Goal: Task Accomplishment & Management: Manage account settings

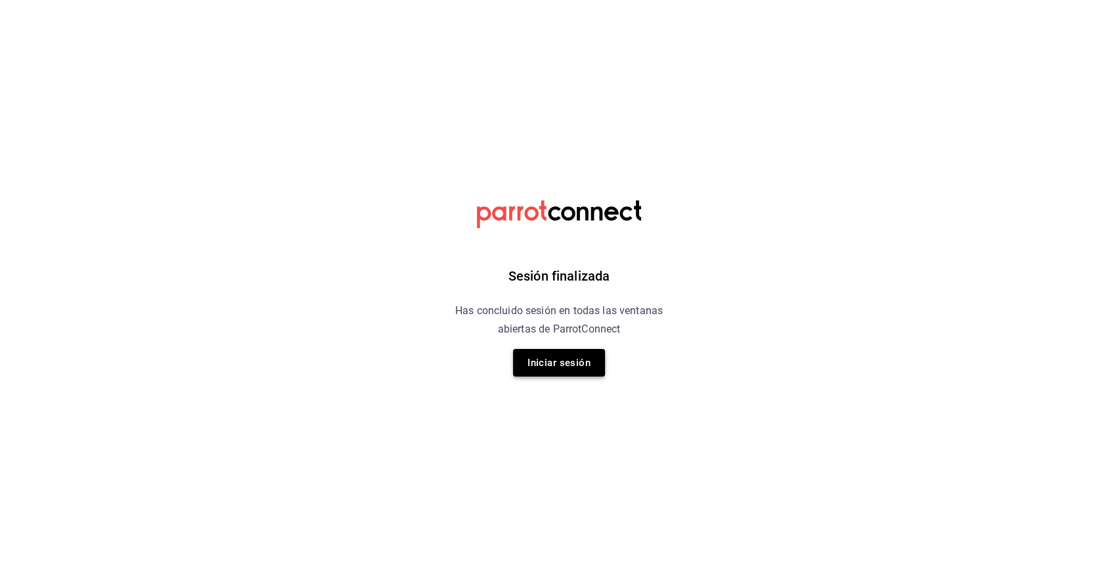
click at [557, 359] on button "Iniciar sesión" at bounding box center [559, 363] width 92 height 28
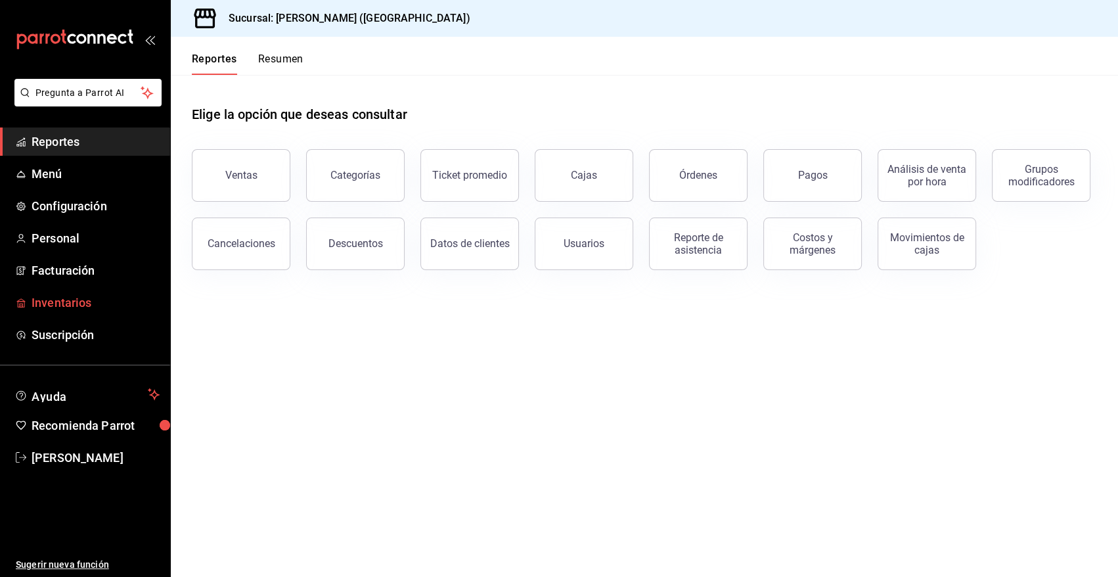
click at [75, 301] on span "Inventarios" at bounding box center [96, 303] width 128 height 18
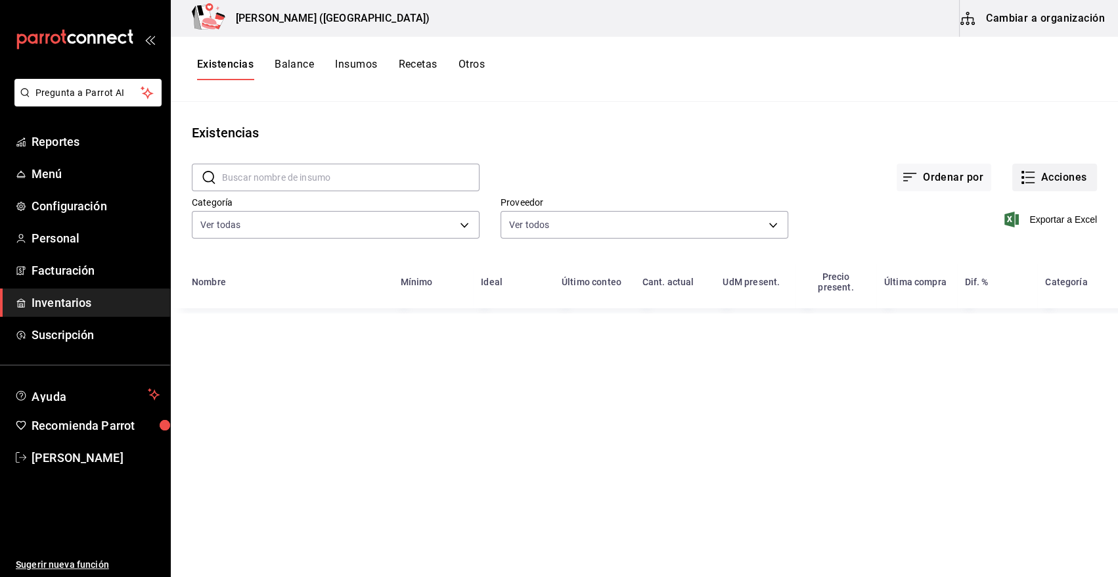
click at [1053, 173] on button "Acciones" at bounding box center [1054, 178] width 85 height 28
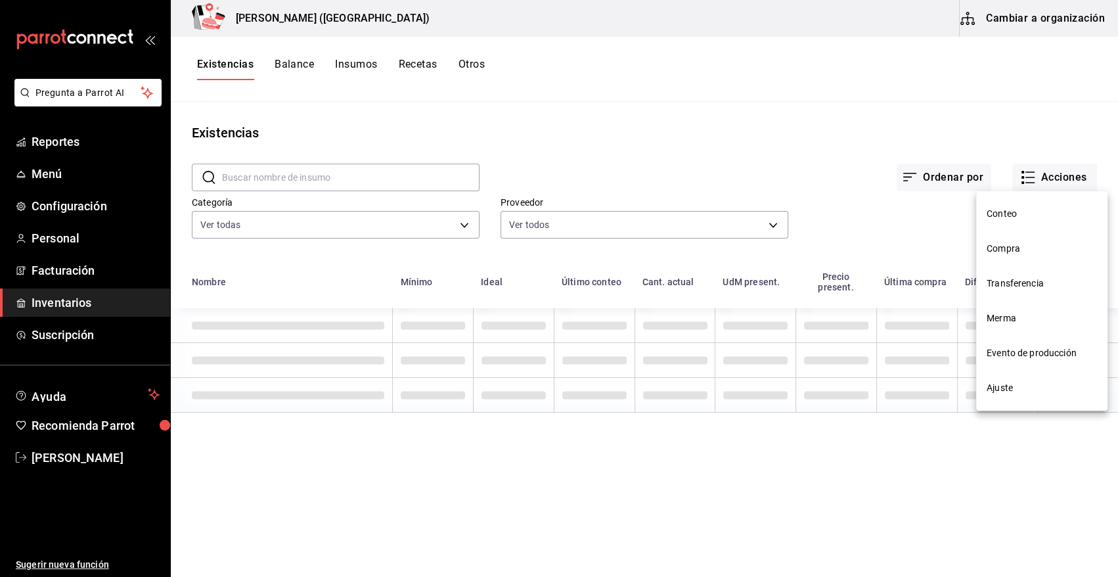
click at [1027, 244] on span "Compra" at bounding box center [1042, 249] width 110 height 14
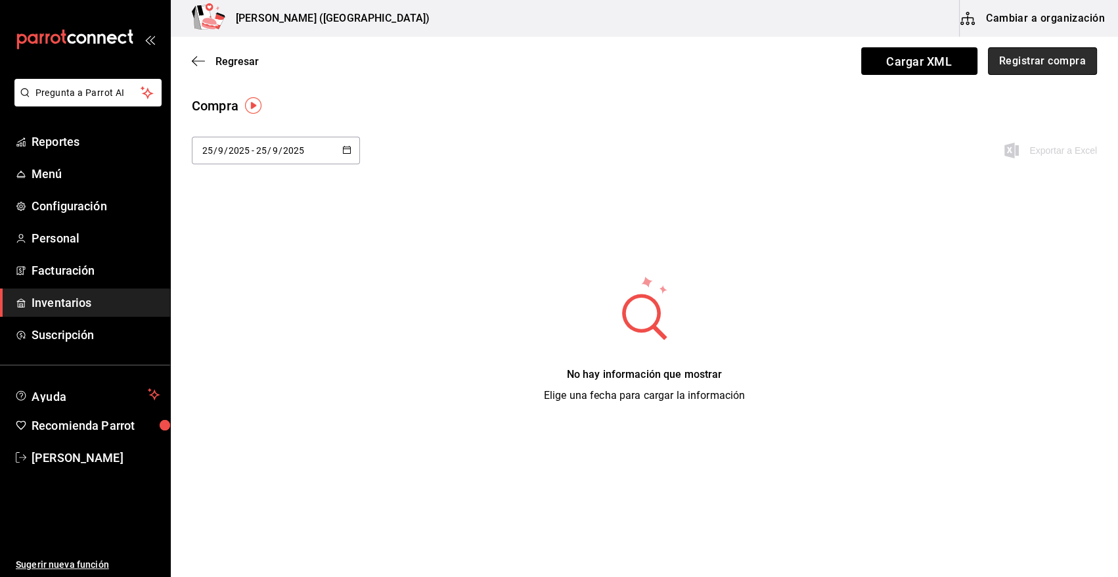
click at [1054, 66] on button "Registrar compra" at bounding box center [1042, 61] width 109 height 28
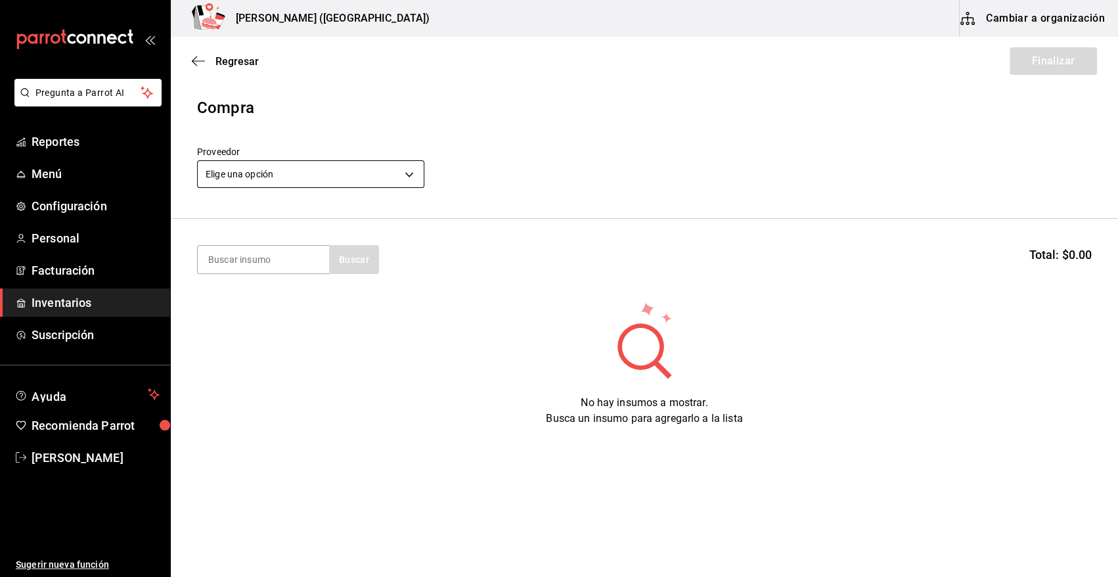
click at [353, 173] on body "Pregunta a Parrot AI Reportes Menú Configuración Personal Facturación Inventari…" at bounding box center [559, 251] width 1118 height 502
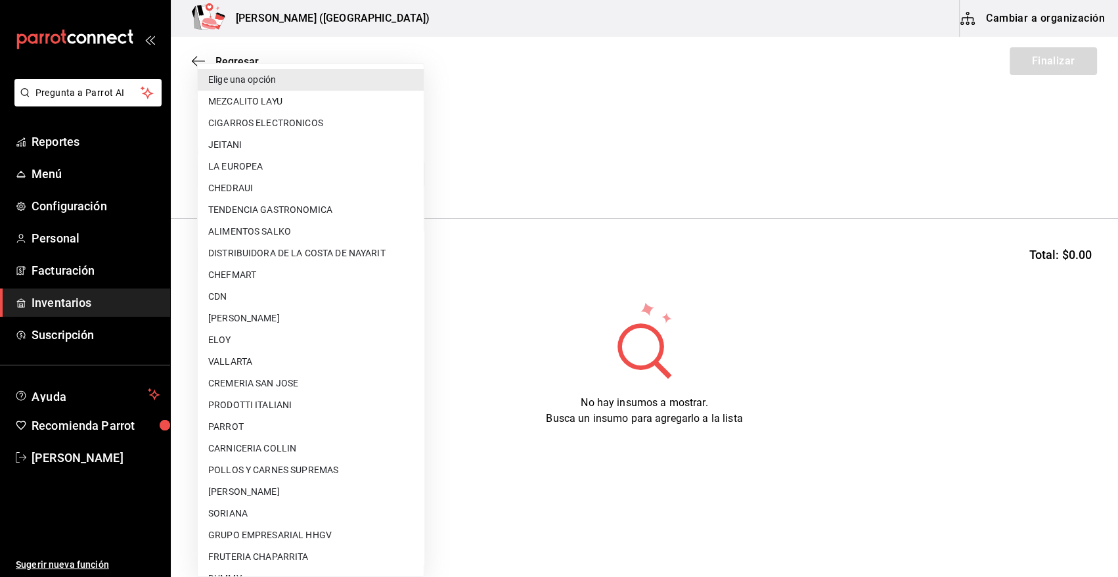
scroll to position [453, 0]
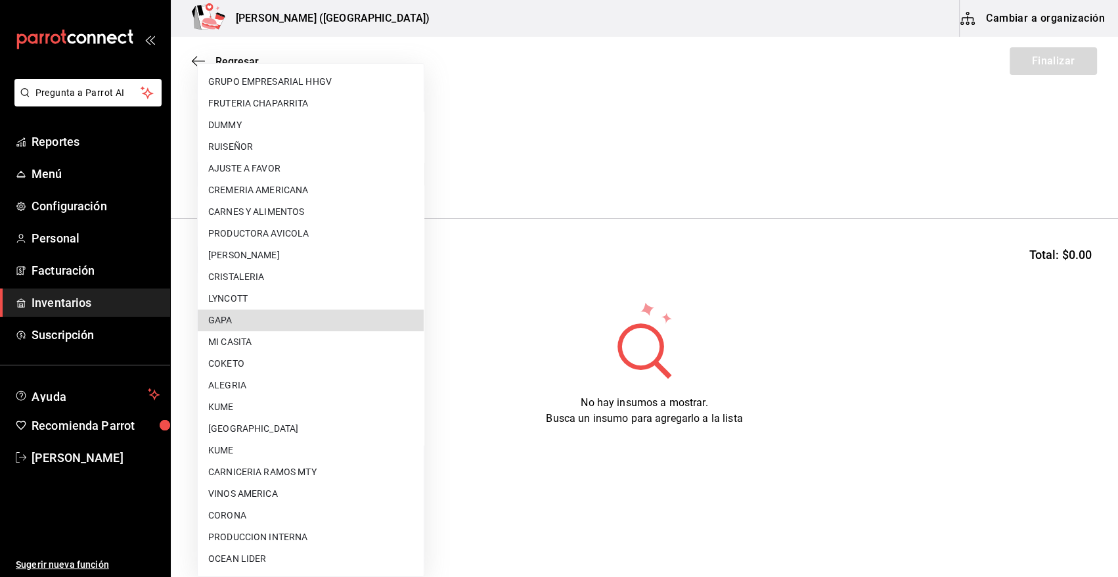
click at [309, 326] on li "GAPA" at bounding box center [311, 320] width 226 height 22
type input "67cef2db-6e67-4457-a2d1-6d93854fe5d6"
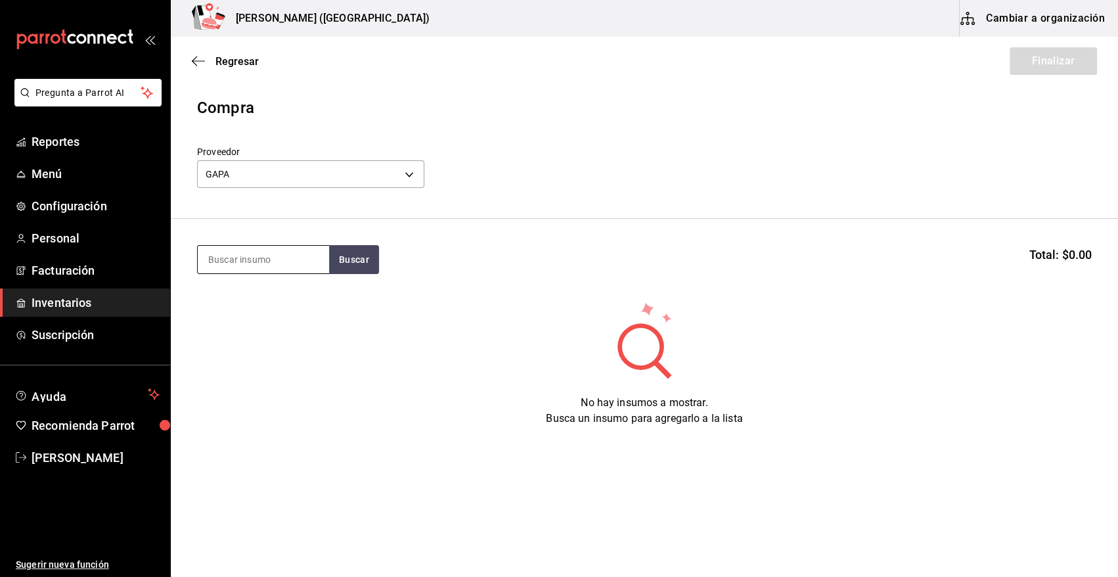
click at [264, 263] on input at bounding box center [263, 260] width 131 height 28
type input "salmo"
click at [364, 253] on button "Buscar" at bounding box center [354, 259] width 50 height 29
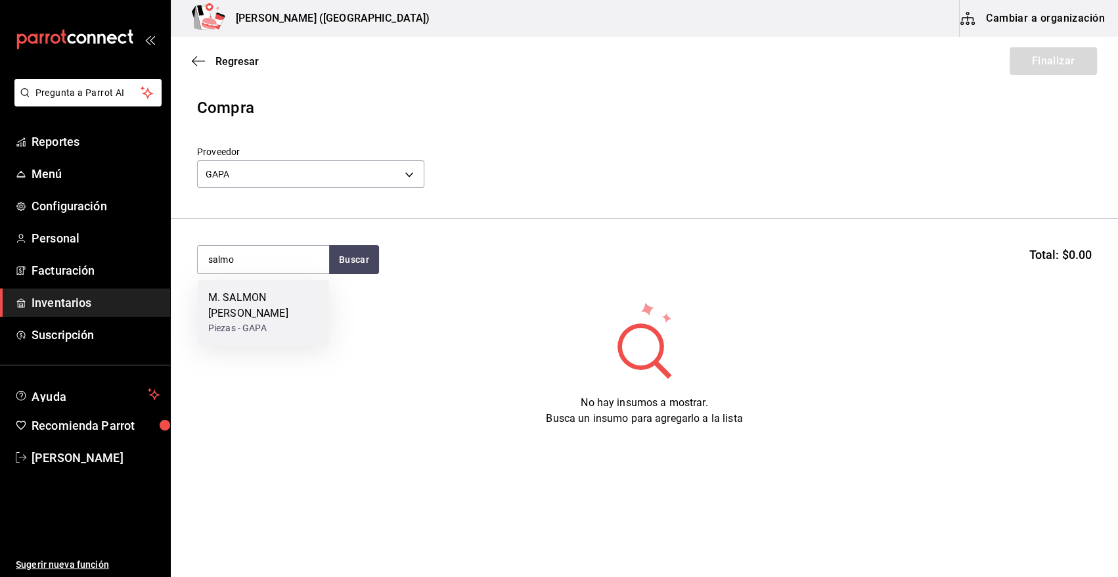
click at [270, 305] on div "M. SALMON ORA KING" at bounding box center [263, 306] width 110 height 32
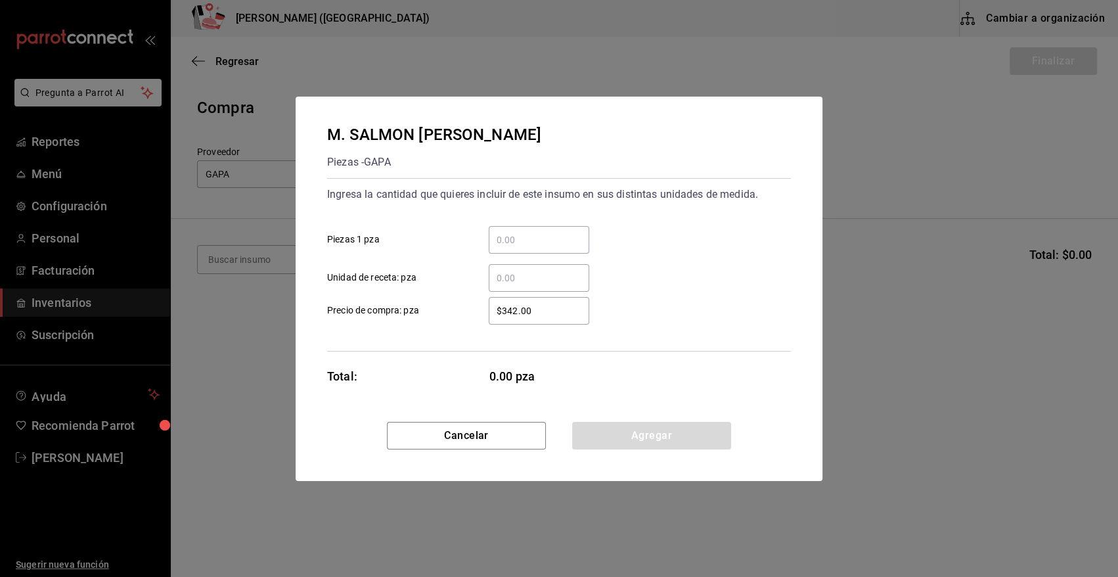
click at [501, 245] on input "​ Piezas 1 pza" at bounding box center [539, 240] width 100 height 16
type input "28"
drag, startPoint x: 555, startPoint y: 316, endPoint x: 388, endPoint y: 313, distance: 167.5
click at [388, 313] on label "$342.00 ​ Precio de compra: pza" at bounding box center [458, 311] width 262 height 28
type input "$133.51"
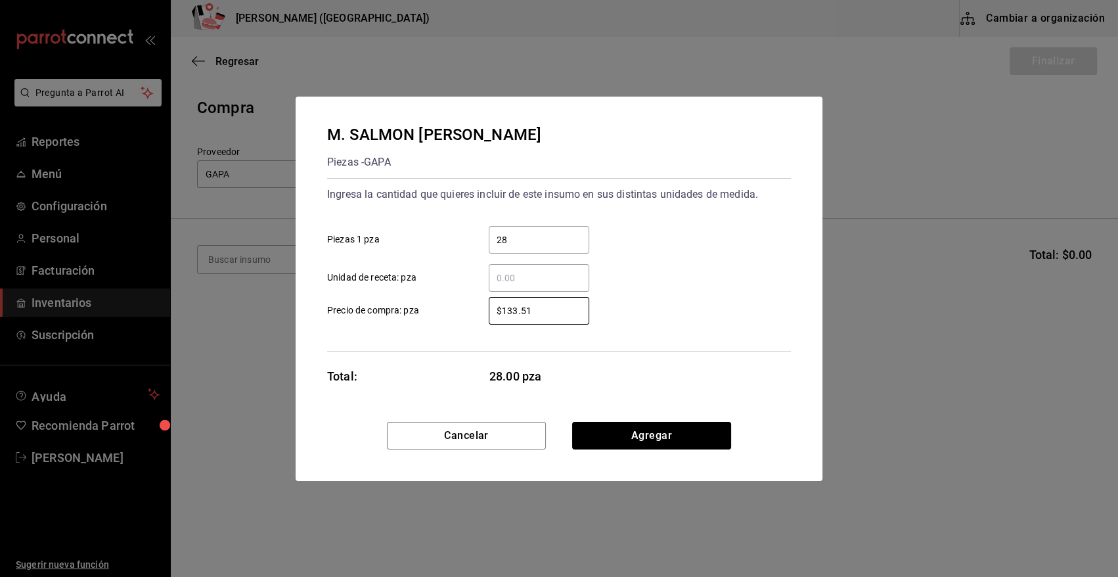
click at [598, 426] on button "Agregar" at bounding box center [651, 436] width 159 height 28
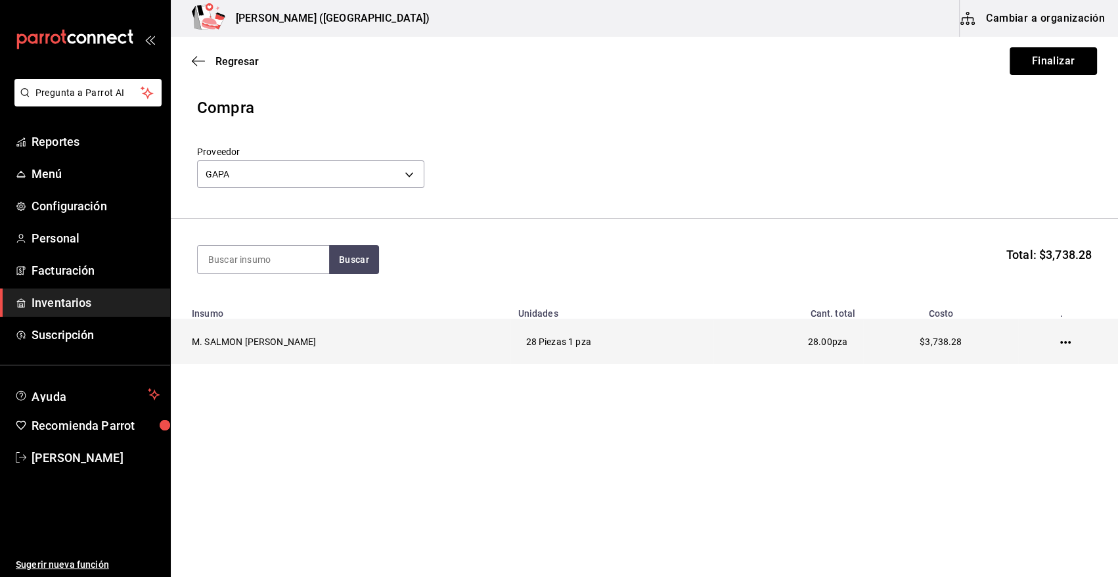
click at [1063, 340] on icon "button" at bounding box center [1065, 342] width 11 height 11
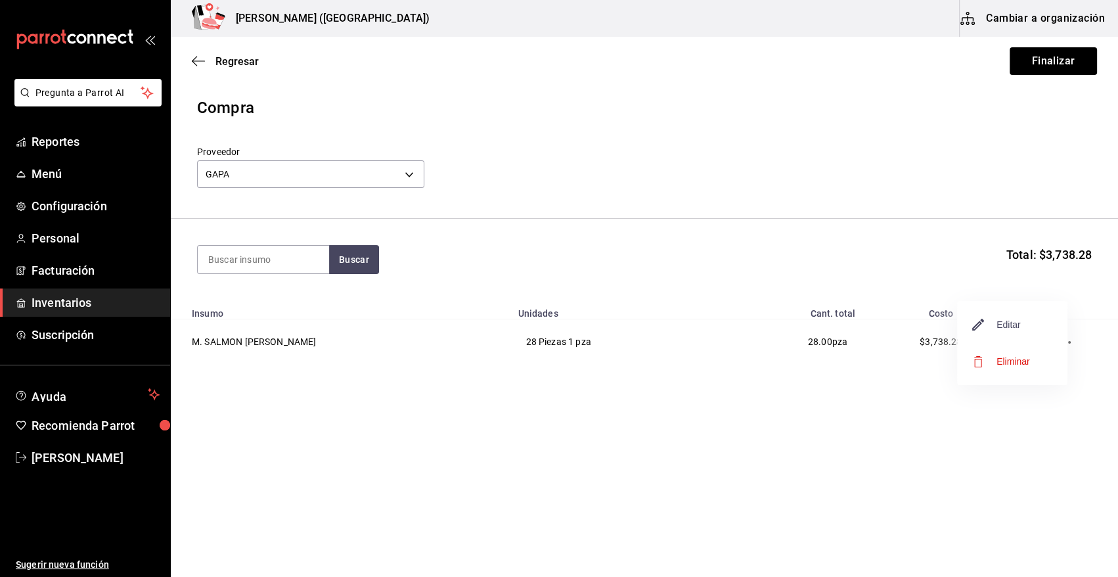
click at [1006, 327] on span "Editar" at bounding box center [997, 325] width 48 height 16
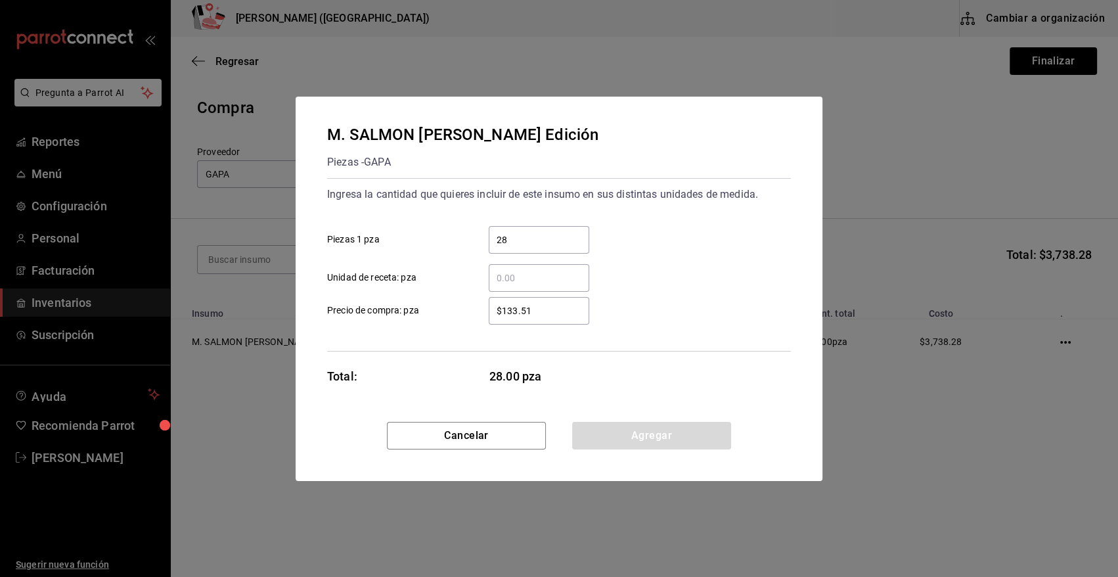
click at [901, 112] on div "M. SALMON ORA KING Edición Piezas - GAPA Ingresa la cantidad que quieres inclui…" at bounding box center [559, 288] width 1118 height 577
click at [485, 433] on button "Cancelar" at bounding box center [466, 436] width 159 height 28
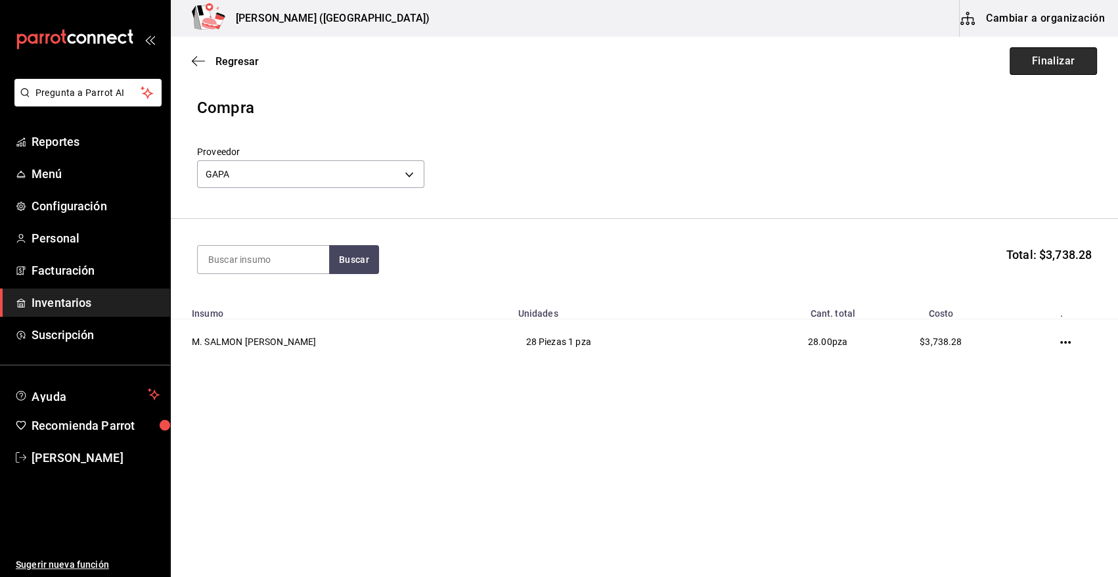
click at [1072, 56] on button "Finalizar" at bounding box center [1053, 61] width 87 height 28
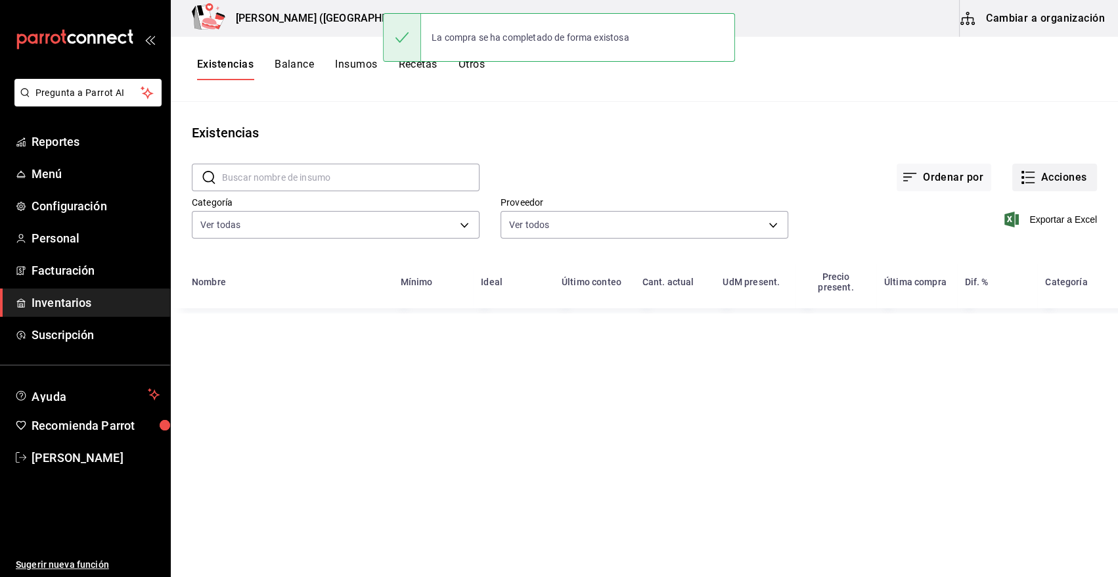
click at [1071, 172] on button "Acciones" at bounding box center [1054, 178] width 85 height 28
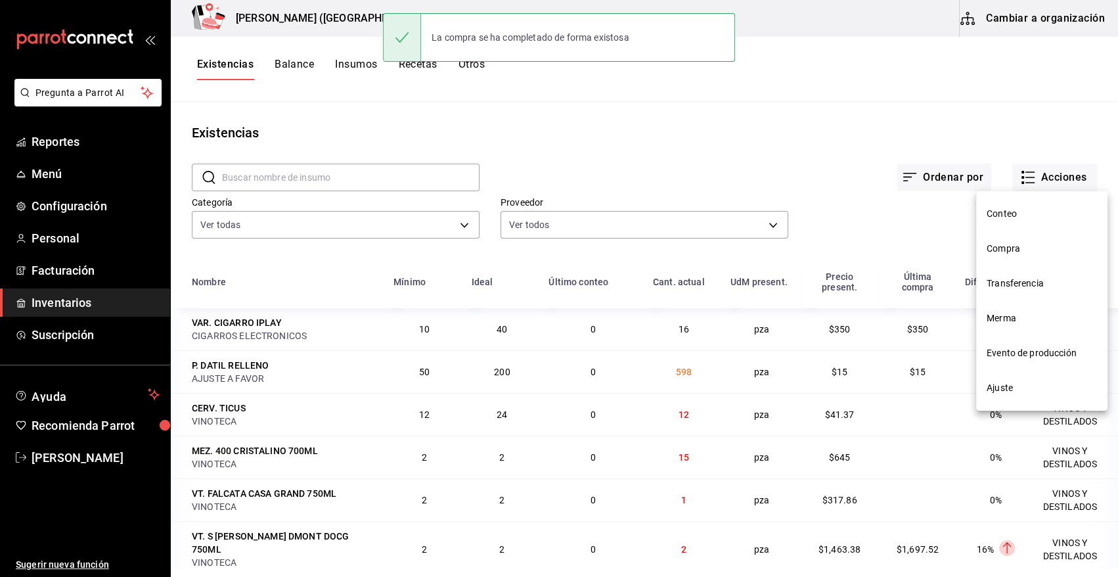
click at [996, 247] on span "Compra" at bounding box center [1042, 249] width 110 height 14
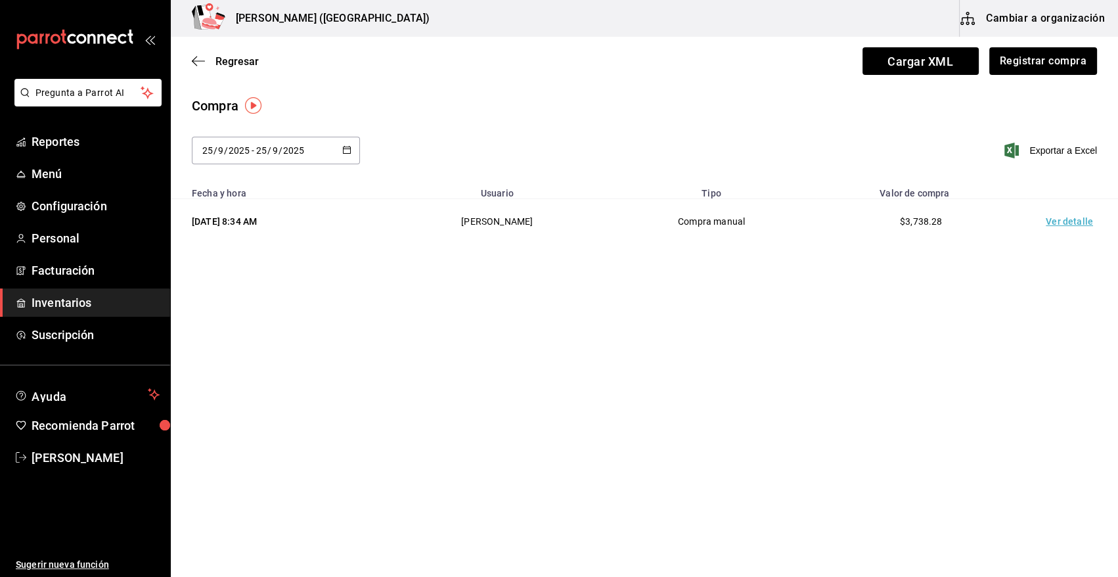
click at [1069, 223] on td "Ver detalle" at bounding box center [1072, 221] width 92 height 45
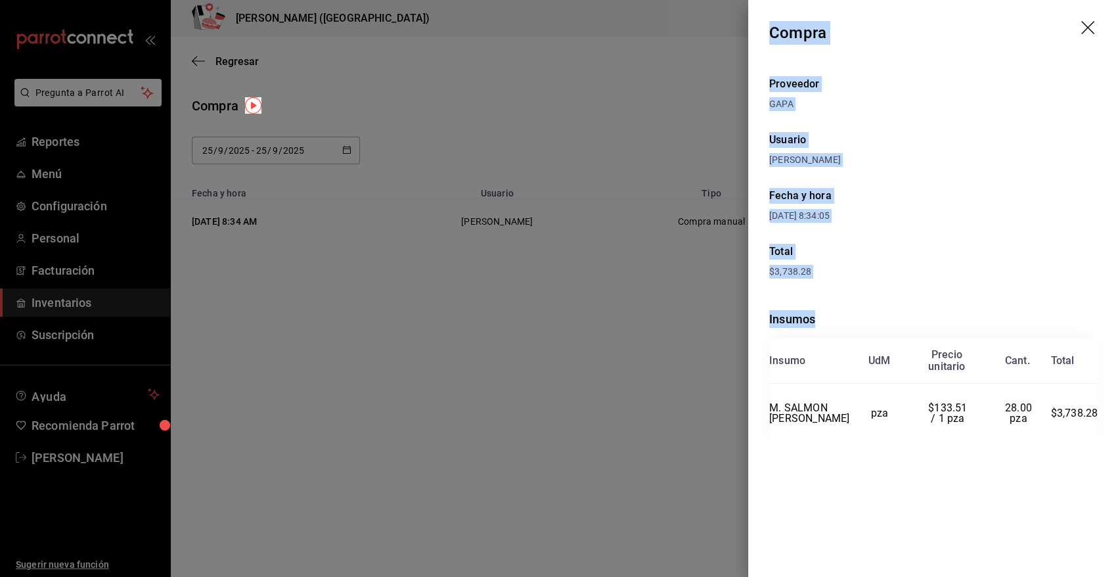
drag, startPoint x: 770, startPoint y: 27, endPoint x: 1103, endPoint y: 420, distance: 514.9
click at [1103, 420] on div "Compra Proveedor GAPA Usuario Angy Madalena Fecha y hora 25/09/2025 8:34:05 Tot…" at bounding box center [933, 288] width 370 height 577
click at [1084, 23] on icon "drag" at bounding box center [1087, 27] width 13 height 13
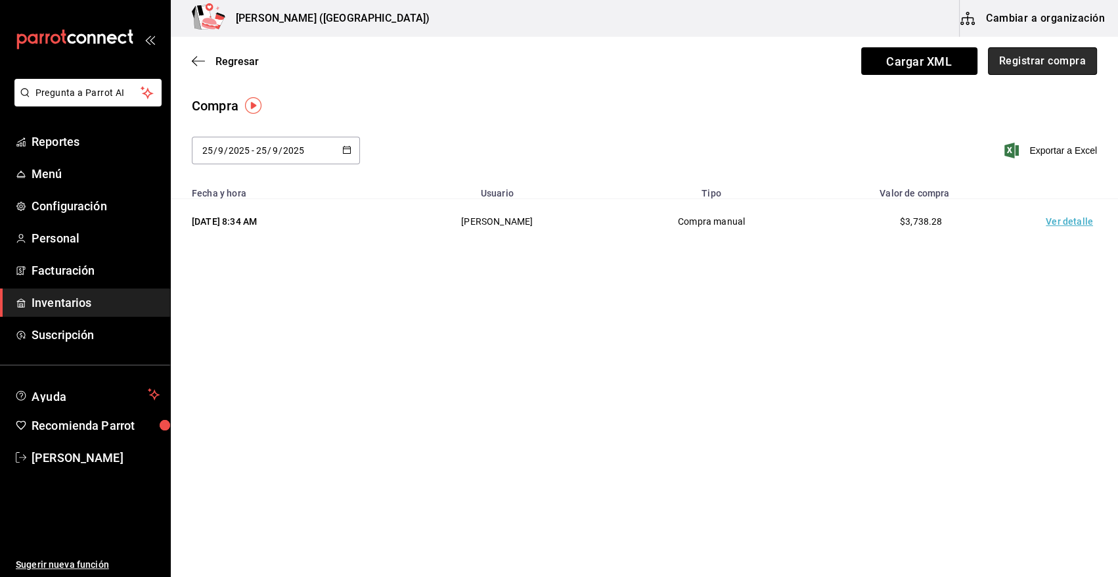
click at [1070, 59] on button "Registrar compra" at bounding box center [1042, 61] width 109 height 28
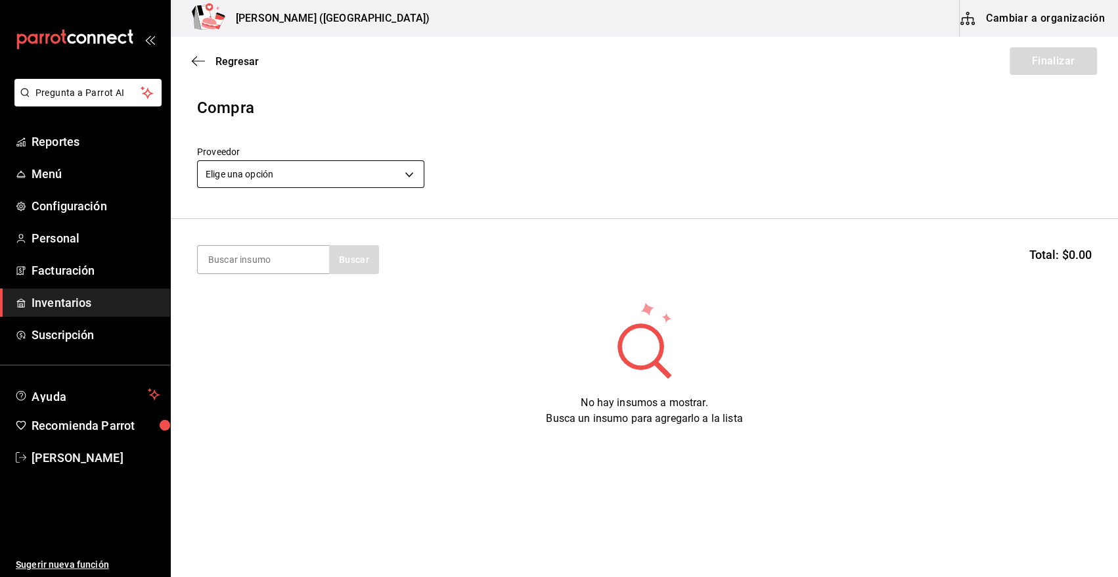
click at [407, 177] on body "Pregunta a Parrot AI Reportes Menú Configuración Personal Facturación Inventari…" at bounding box center [559, 251] width 1118 height 502
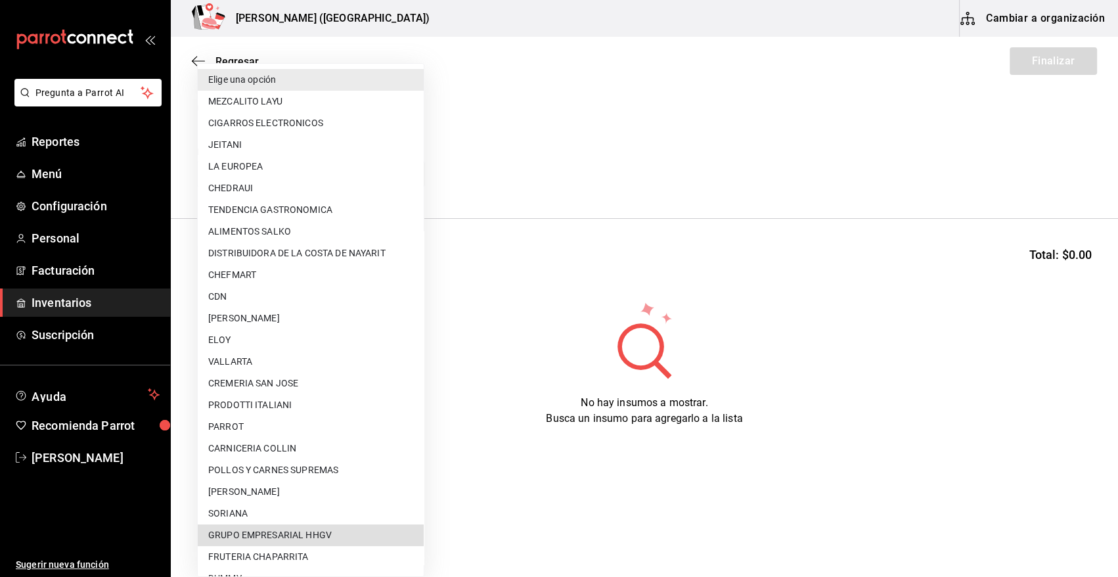
scroll to position [453, 0]
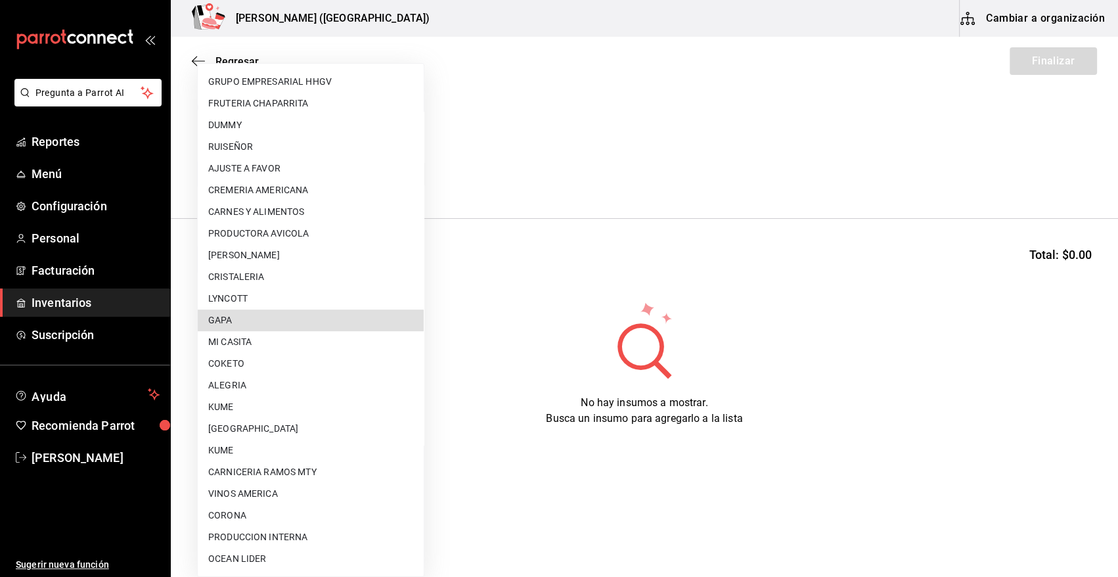
click at [307, 329] on li "GAPA" at bounding box center [311, 320] width 226 height 22
type input "67cef2db-6e67-4457-a2d1-6d93854fe5d6"
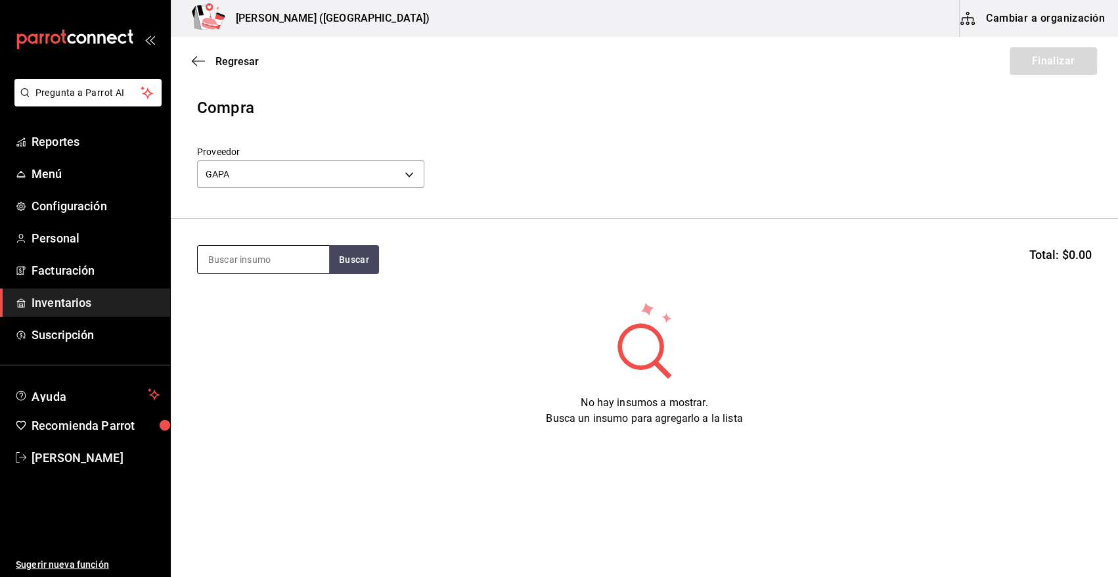
click at [269, 260] on input at bounding box center [263, 260] width 131 height 28
type input "tenaza"
click at [365, 255] on button "Buscar" at bounding box center [354, 259] width 50 height 29
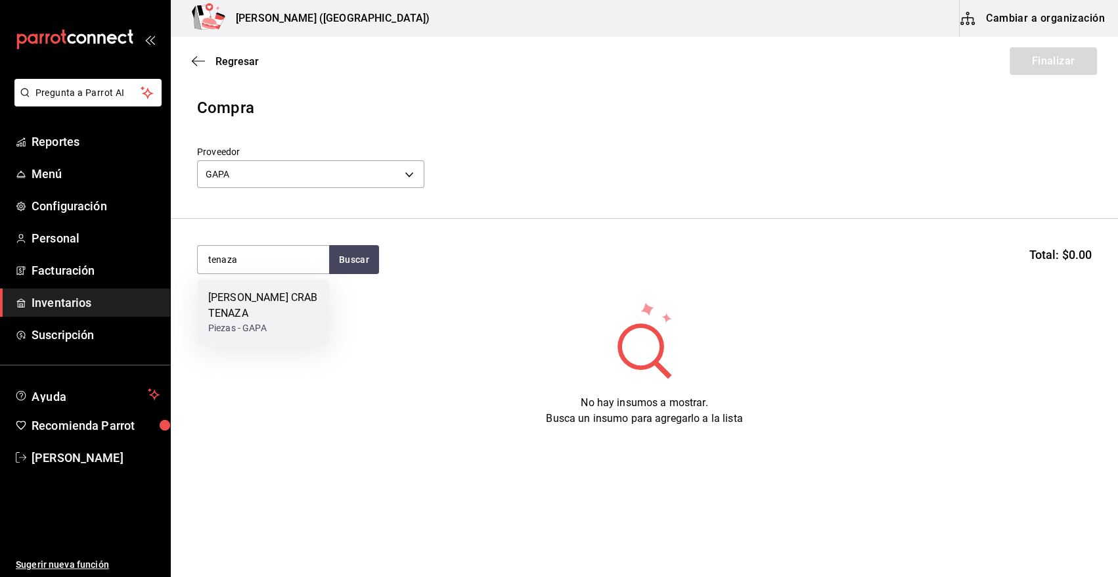
click at [265, 306] on div "M. KING CRAB TENAZA" at bounding box center [263, 306] width 110 height 32
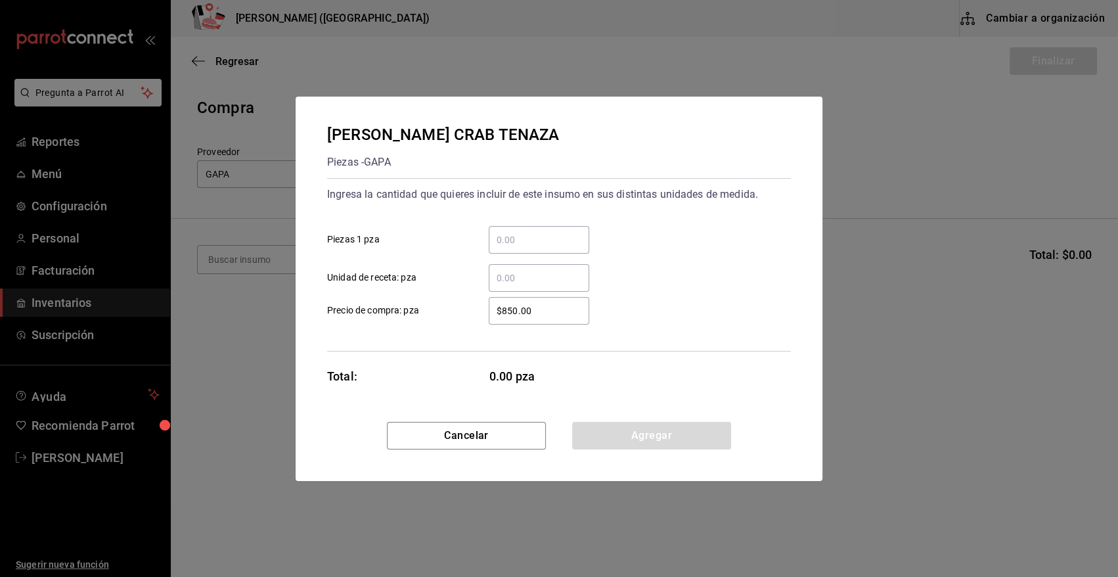
click at [522, 242] on input "​ Piezas 1 pza" at bounding box center [539, 240] width 100 height 16
type input "10"
drag, startPoint x: 548, startPoint y: 310, endPoint x: 452, endPoint y: 311, distance: 96.6
click at [452, 311] on label "$850.00 ​ Precio de compra: pza" at bounding box center [458, 311] width 262 height 28
type input "$1,168.83"
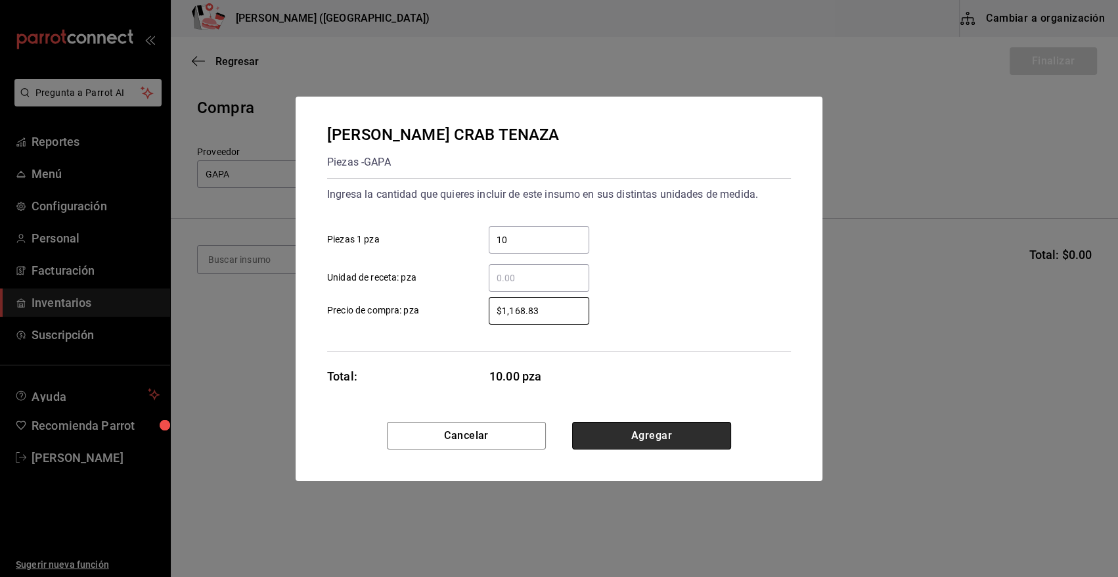
click at [647, 428] on button "Agregar" at bounding box center [651, 436] width 159 height 28
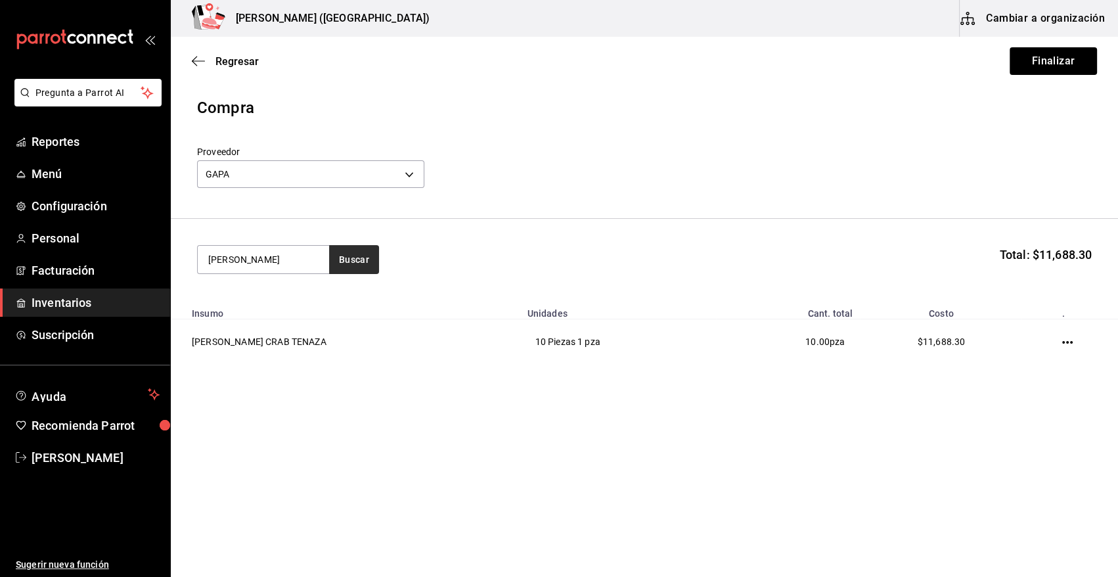
type input "king"
click at [375, 259] on button "Buscar" at bounding box center [354, 259] width 50 height 29
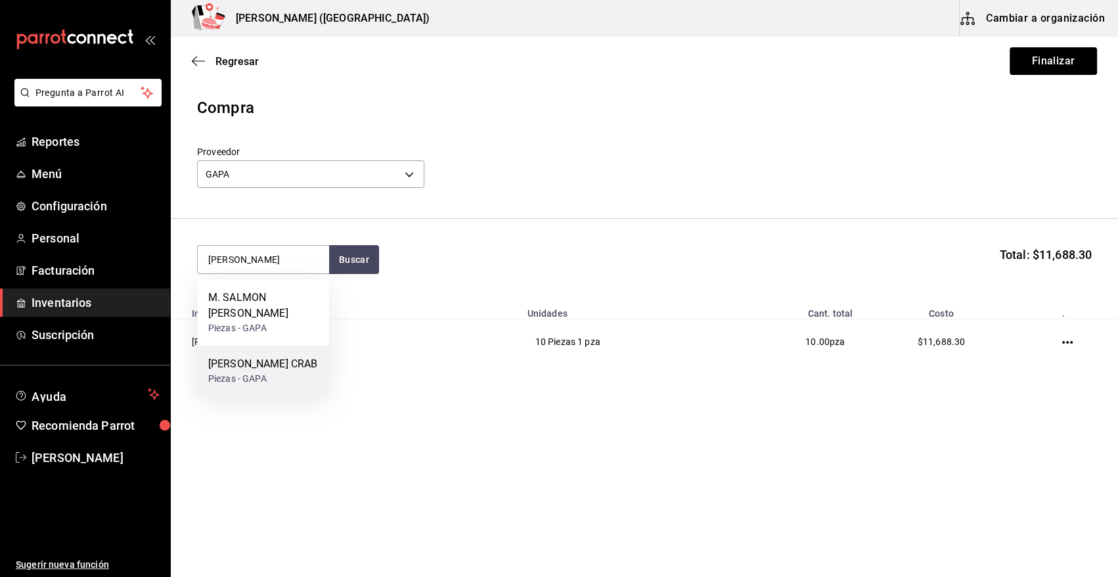
click at [269, 356] on div "M. KING CRAB" at bounding box center [262, 364] width 109 height 16
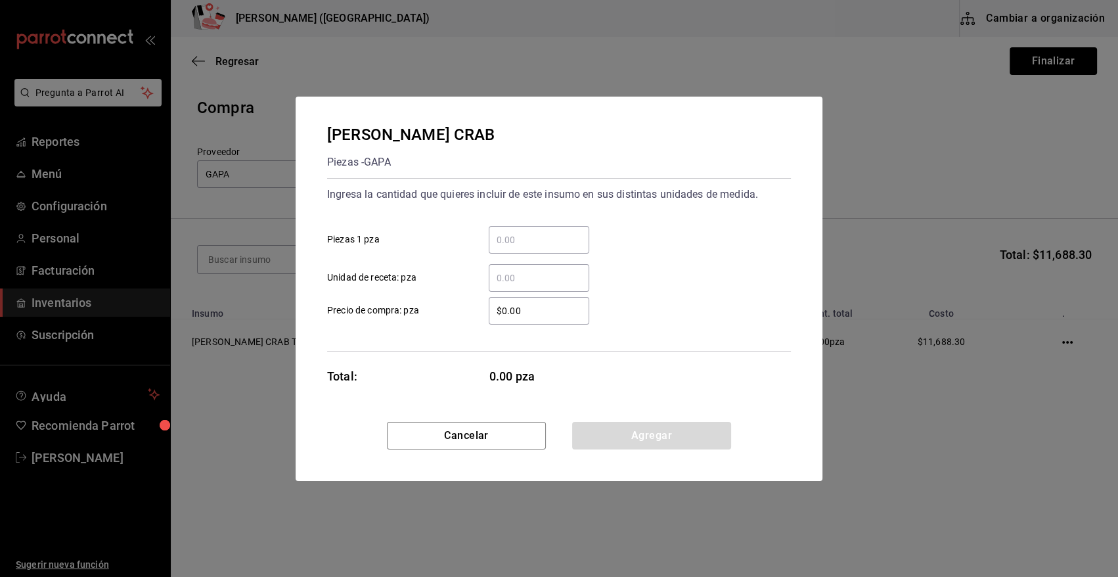
click at [537, 238] on input "​ Piezas 1 pza" at bounding box center [539, 240] width 100 height 16
type input "2"
click at [638, 217] on div "2 ​ Piezas 1 pza" at bounding box center [554, 234] width 474 height 38
drag, startPoint x: 537, startPoint y: 314, endPoint x: 409, endPoint y: 311, distance: 128.1
click at [409, 311] on label "$0.00 ​ Precio de compra: pza" at bounding box center [458, 311] width 262 height 28
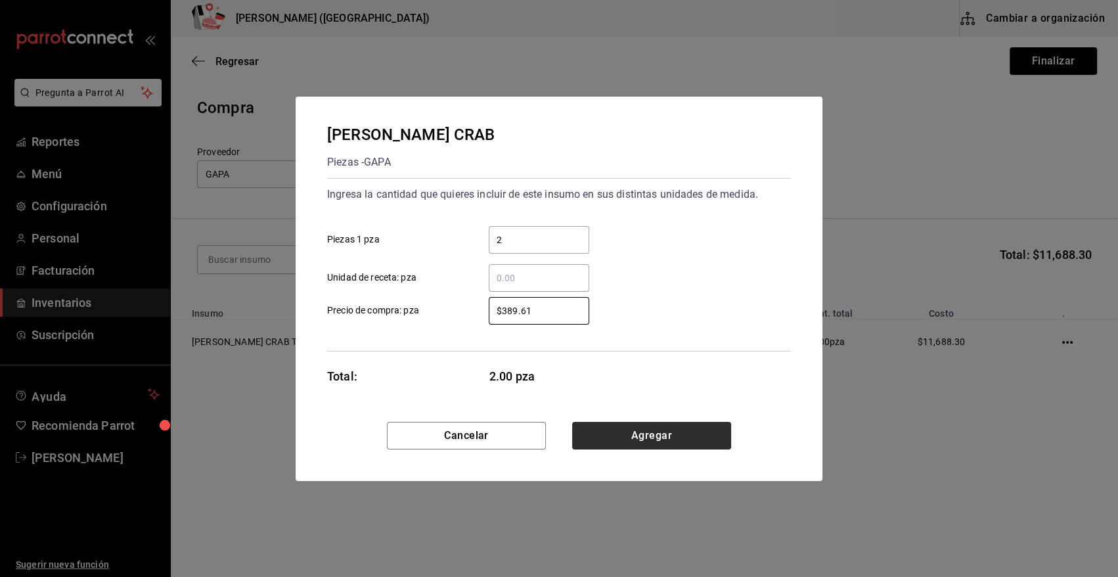
type input "$389.61"
click at [650, 433] on button "Agregar" at bounding box center [651, 436] width 159 height 28
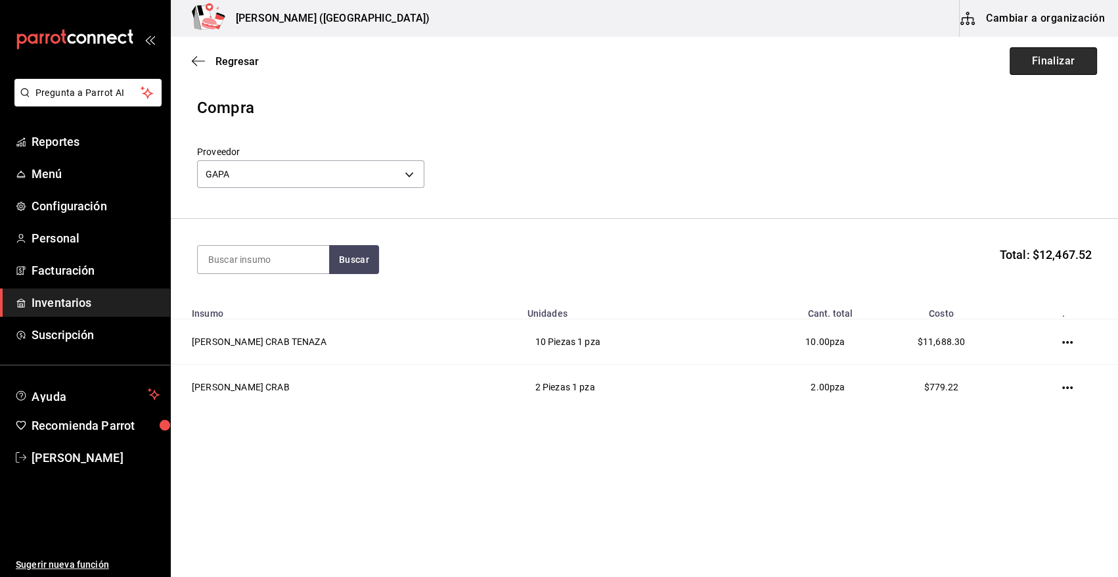
click at [1052, 63] on button "Finalizar" at bounding box center [1053, 61] width 87 height 28
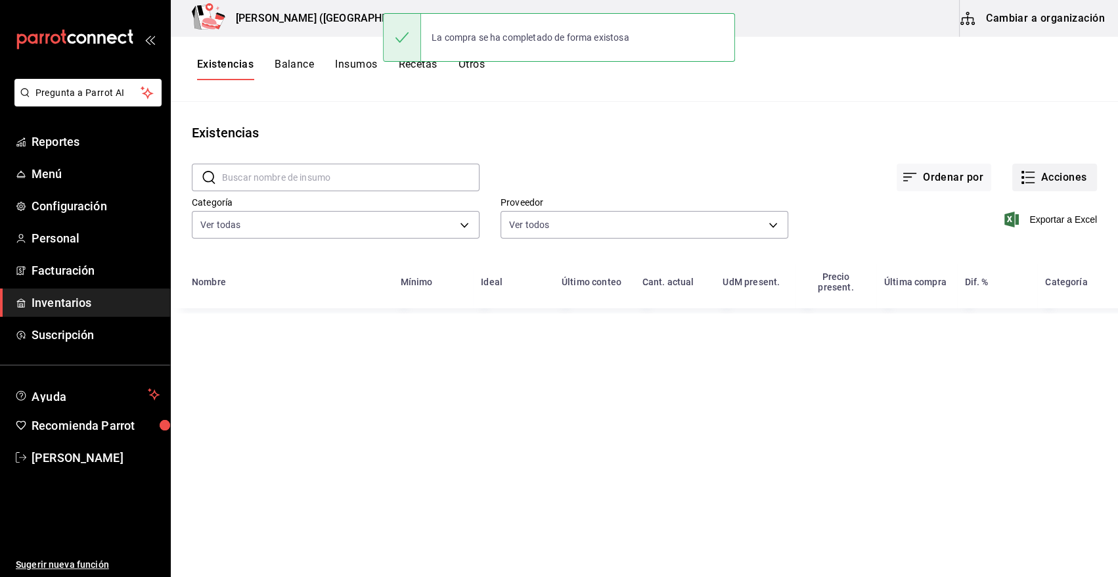
click at [1066, 175] on button "Acciones" at bounding box center [1054, 178] width 85 height 28
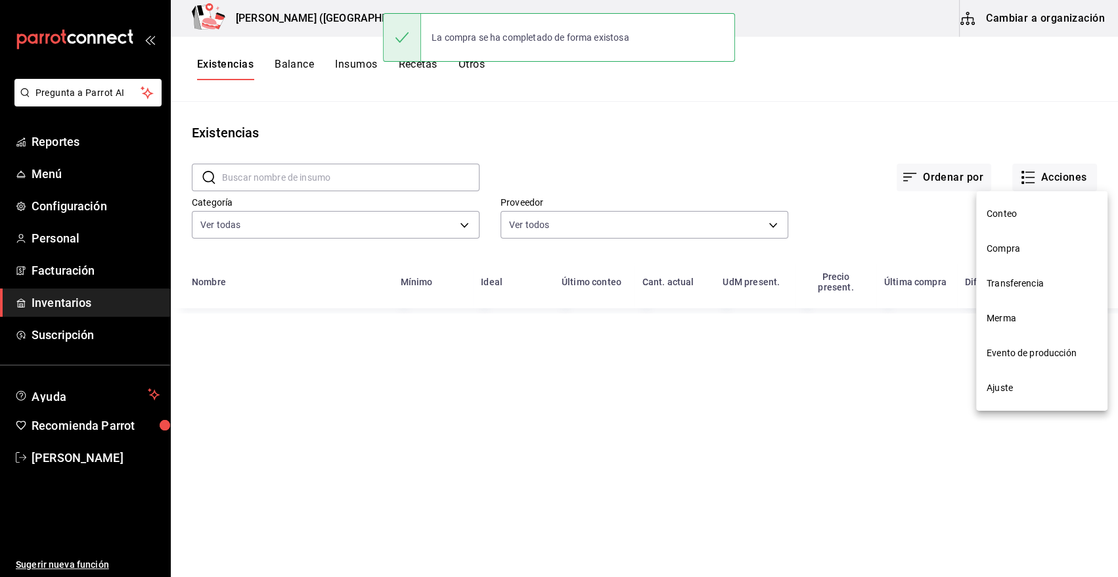
click at [1013, 246] on span "Compra" at bounding box center [1042, 249] width 110 height 14
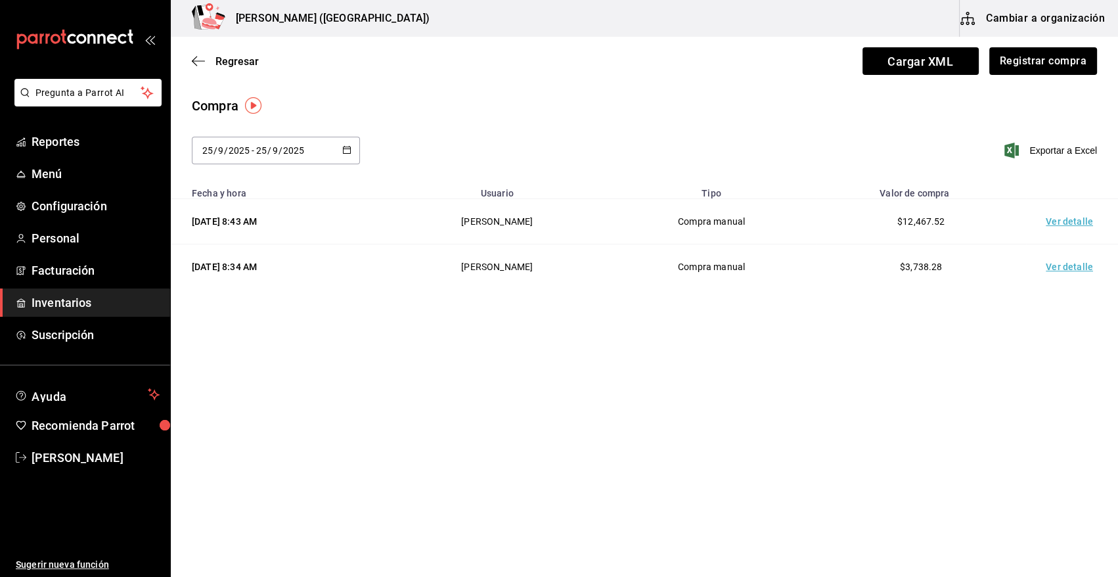
click at [1071, 217] on td "Ver detalle" at bounding box center [1072, 221] width 92 height 45
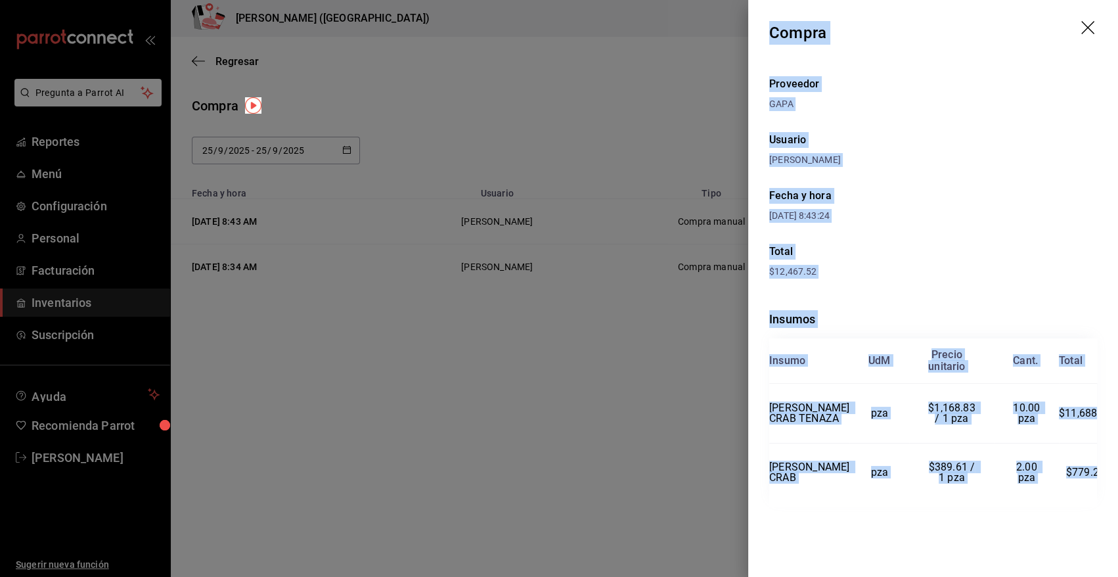
drag, startPoint x: 770, startPoint y: 32, endPoint x: 1097, endPoint y: 494, distance: 565.9
click at [1097, 494] on div "Compra Proveedor GAPA Usuario Angy Madalena Fecha y hora 25/09/2025 8:43:24 Tot…" at bounding box center [933, 288] width 370 height 577
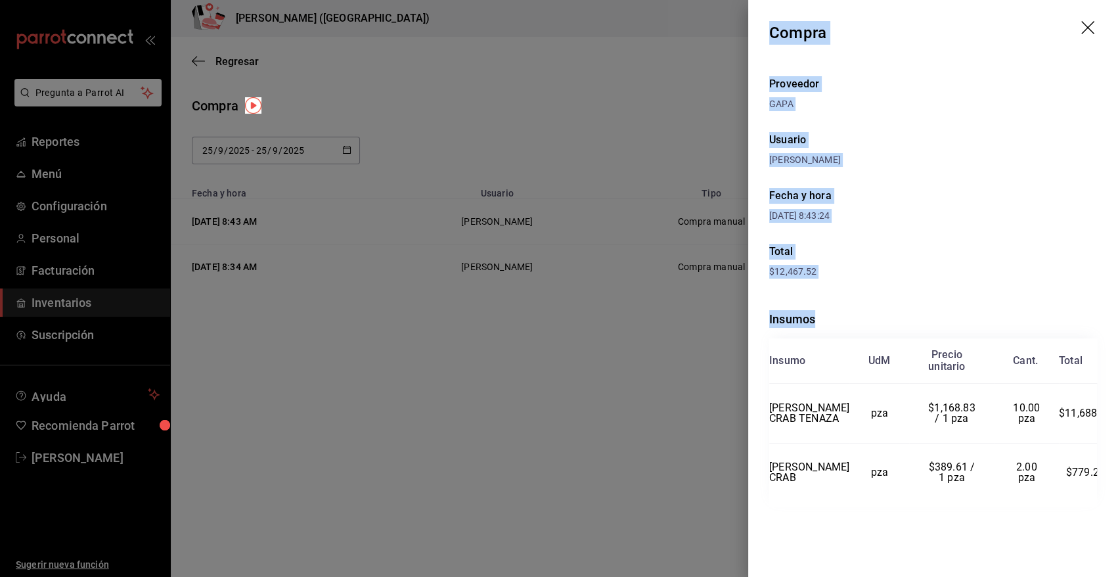
click at [1088, 26] on icon "drag" at bounding box center [1087, 27] width 13 height 13
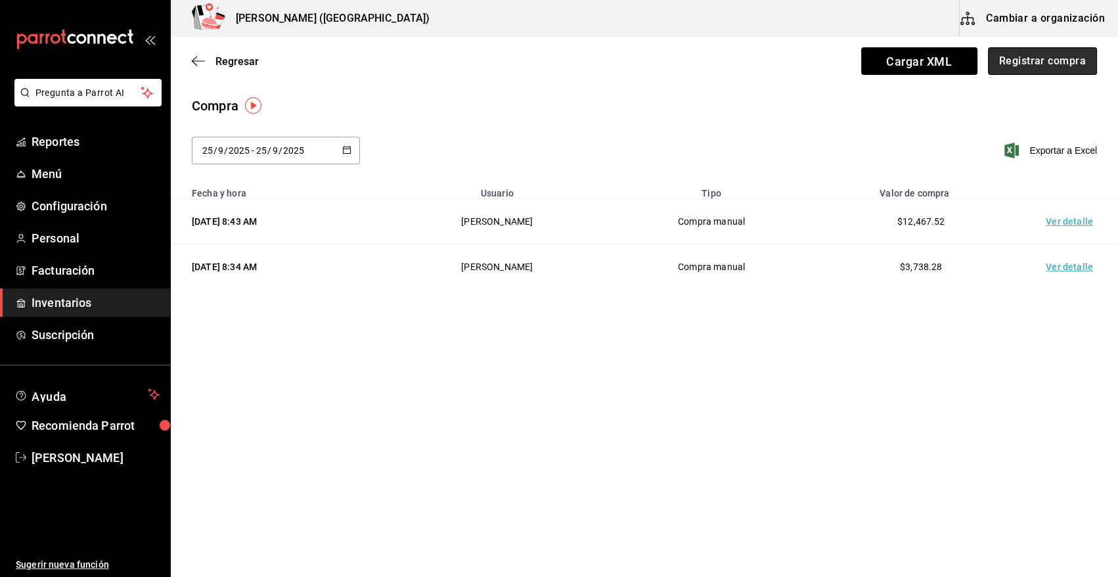
click at [1026, 64] on button "Registrar compra" at bounding box center [1042, 61] width 109 height 28
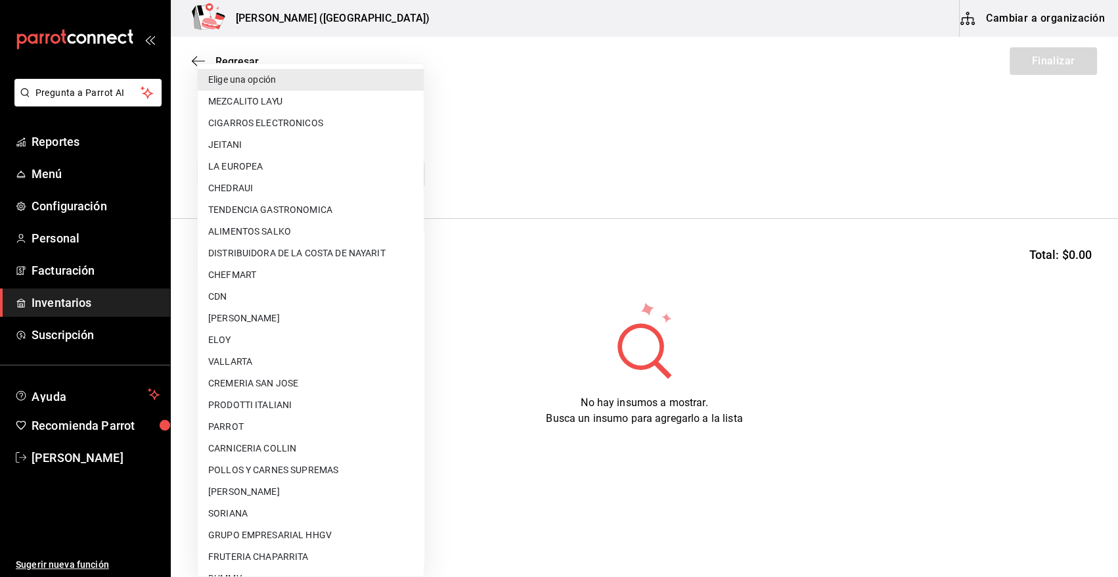
click at [345, 182] on body "Pregunta a Parrot AI Reportes Menú Configuración Personal Facturación Inventari…" at bounding box center [559, 251] width 1118 height 502
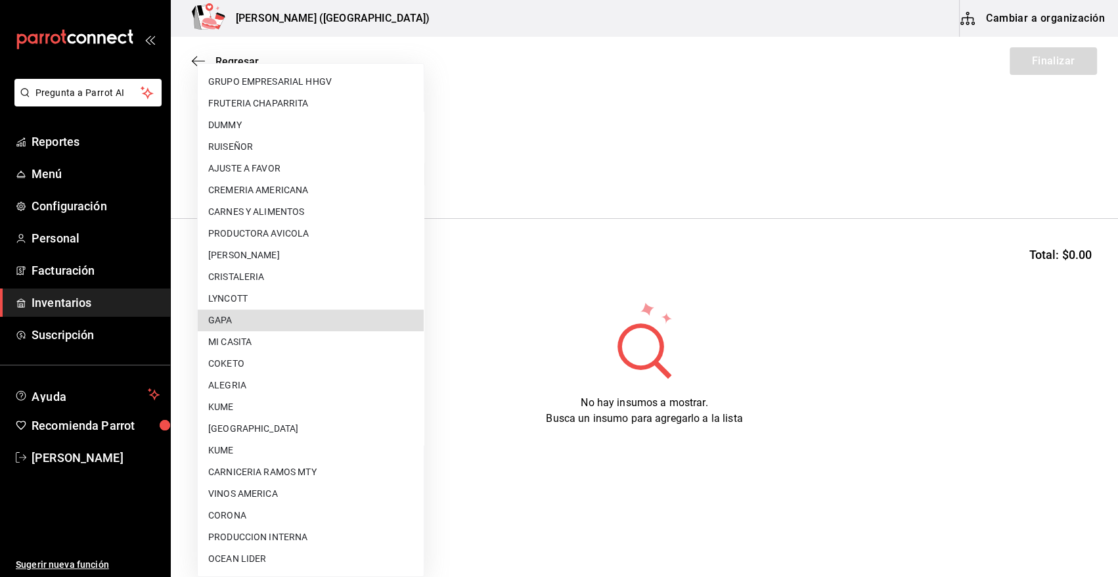
click at [319, 316] on li "GAPA" at bounding box center [311, 320] width 226 height 22
type input "67cef2db-6e67-4457-a2d1-6d93854fe5d6"
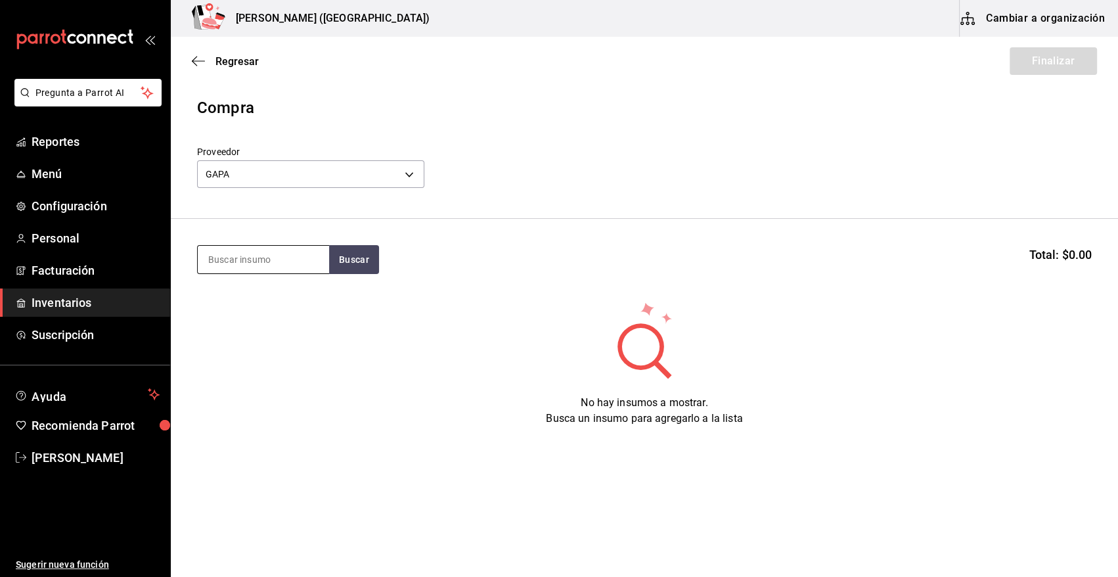
click at [263, 264] on input at bounding box center [263, 260] width 131 height 28
type input "camar"
click at [349, 256] on button "Buscar" at bounding box center [354, 259] width 50 height 29
click at [273, 305] on div "M. CAMARON TIGRE" at bounding box center [256, 298] width 97 height 16
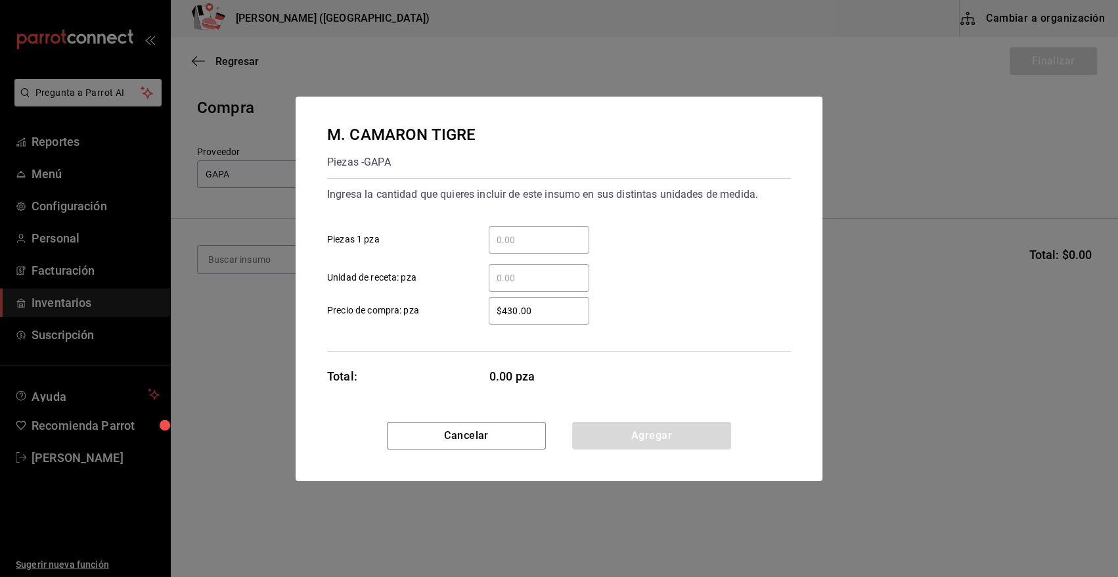
click at [512, 238] on input "​ Piezas 1 pza" at bounding box center [539, 240] width 100 height 16
type input "10"
drag, startPoint x: 552, startPoint y: 316, endPoint x: 414, endPoint y: 334, distance: 139.1
click at [416, 333] on div "Ingresa la cantidad que quieres incluir de este insumo en sus distintas unidade…" at bounding box center [559, 264] width 464 height 173
type input "$655"
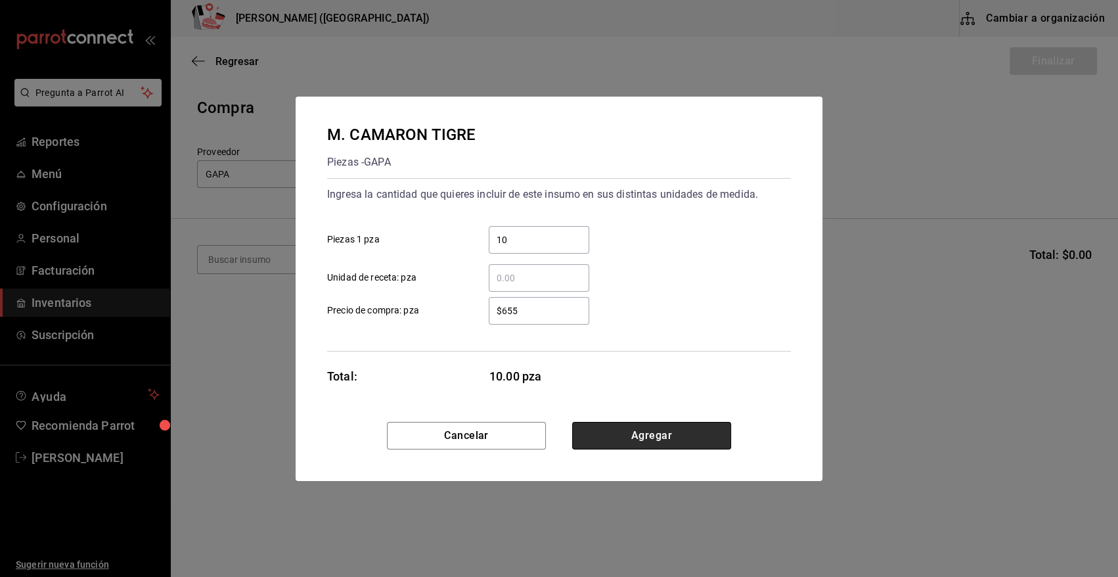
click at [613, 433] on button "Agregar" at bounding box center [651, 436] width 159 height 28
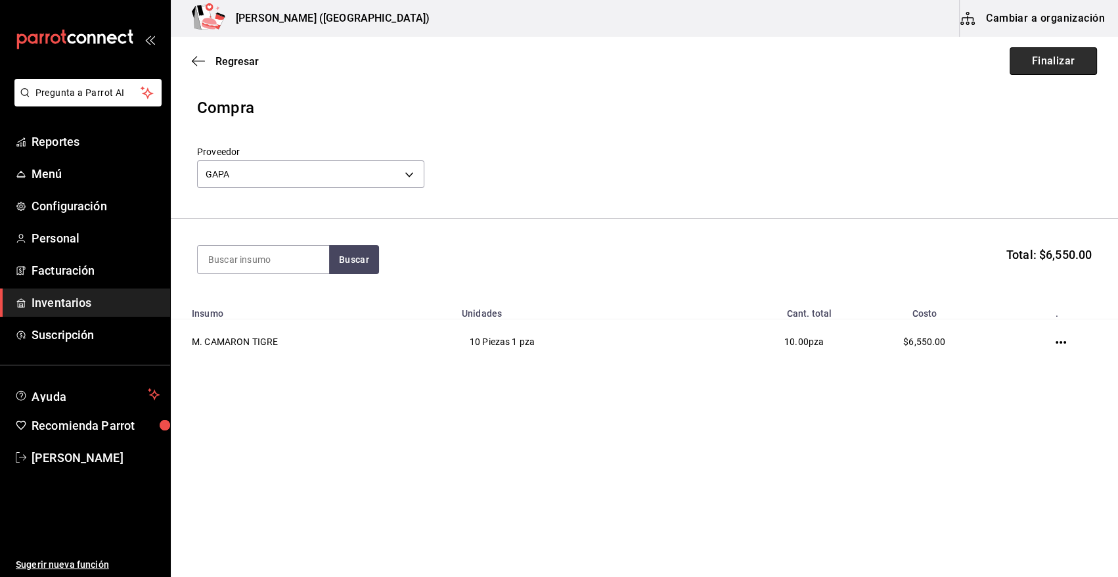
click at [1050, 60] on button "Finalizar" at bounding box center [1053, 61] width 87 height 28
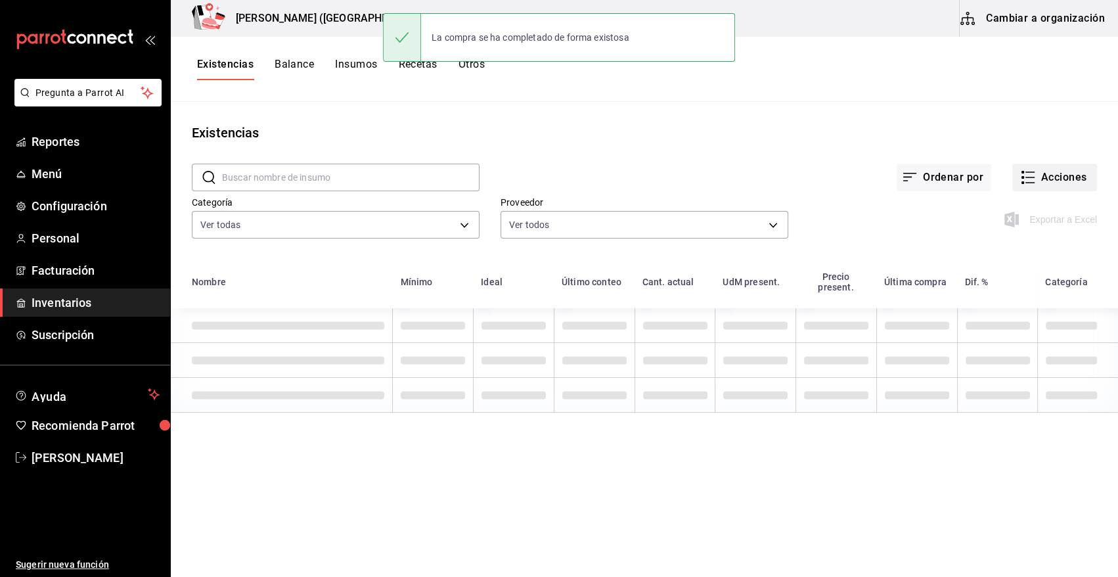
click at [1052, 179] on button "Acciones" at bounding box center [1054, 178] width 85 height 28
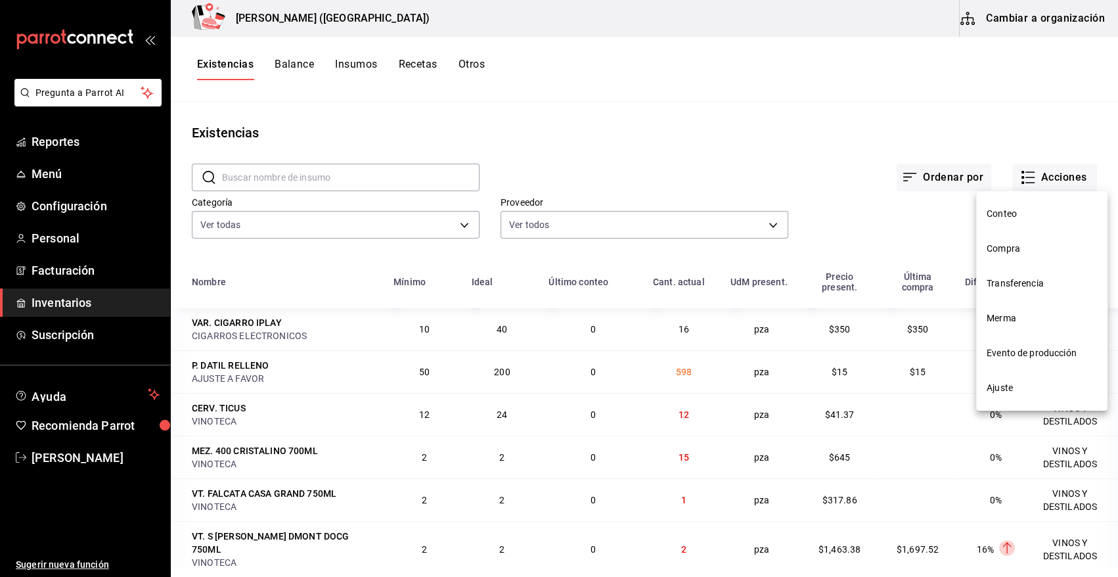
click at [1011, 250] on span "Compra" at bounding box center [1042, 249] width 110 height 14
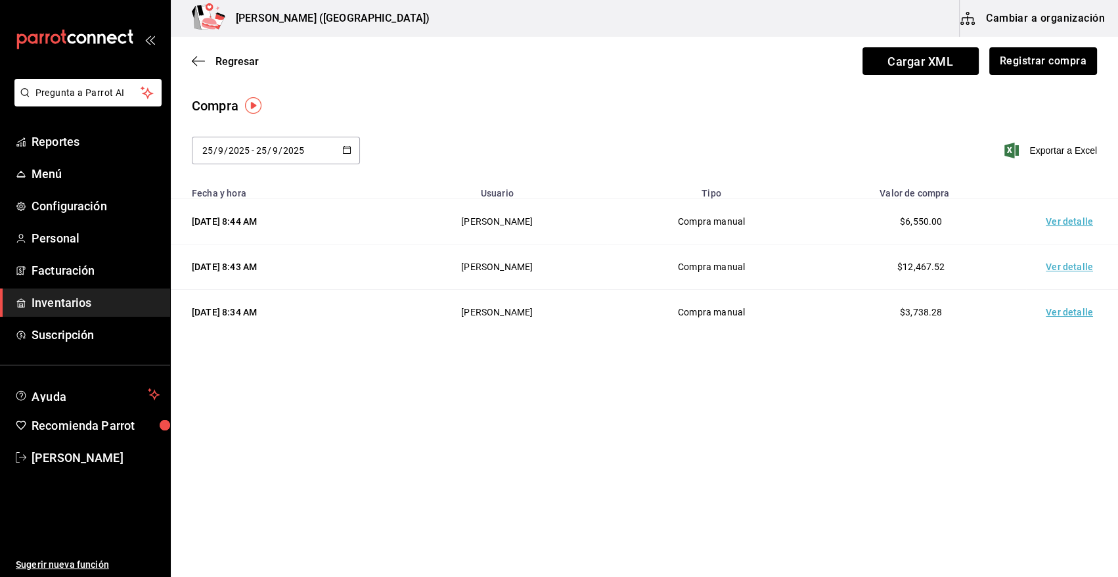
click at [1071, 225] on td "Ver detalle" at bounding box center [1072, 221] width 92 height 45
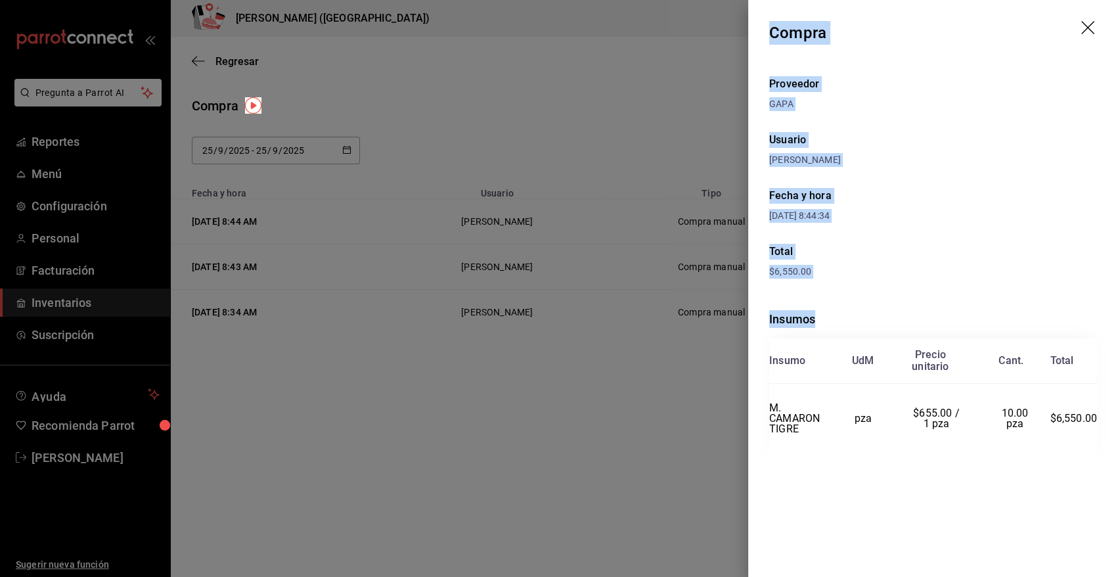
drag, startPoint x: 770, startPoint y: 32, endPoint x: 1103, endPoint y: 418, distance: 510.4
click at [1103, 418] on div "Compra Proveedor GAPA Usuario Angy Madalena Fecha y hora 25/09/2025 8:44:34 Tot…" at bounding box center [933, 288] width 370 height 577
click at [1086, 24] on icon "drag" at bounding box center [1089, 29] width 16 height 16
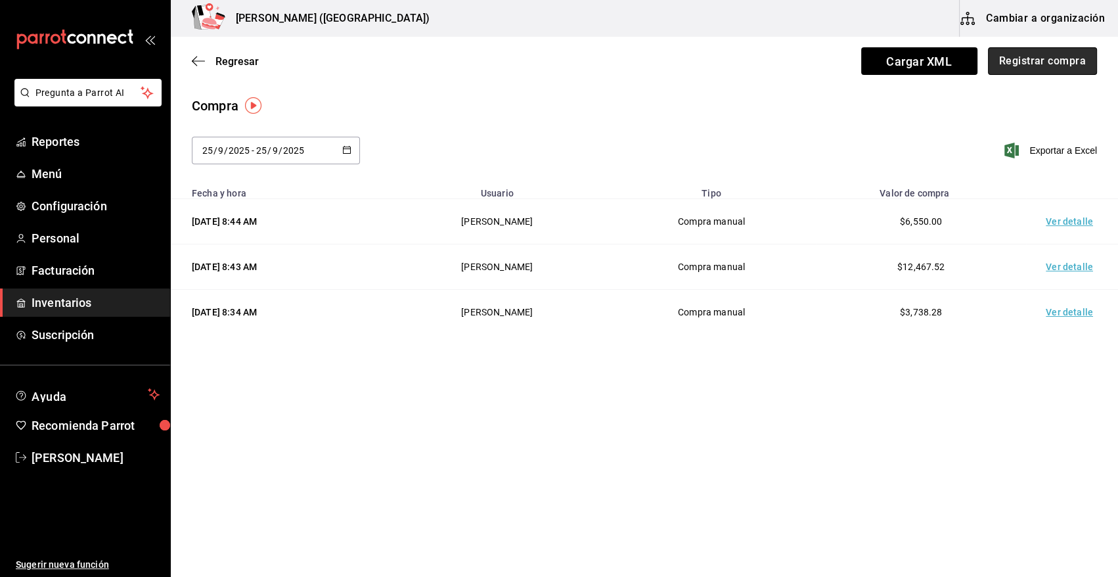
click at [1072, 53] on button "Registrar compra" at bounding box center [1042, 61] width 109 height 28
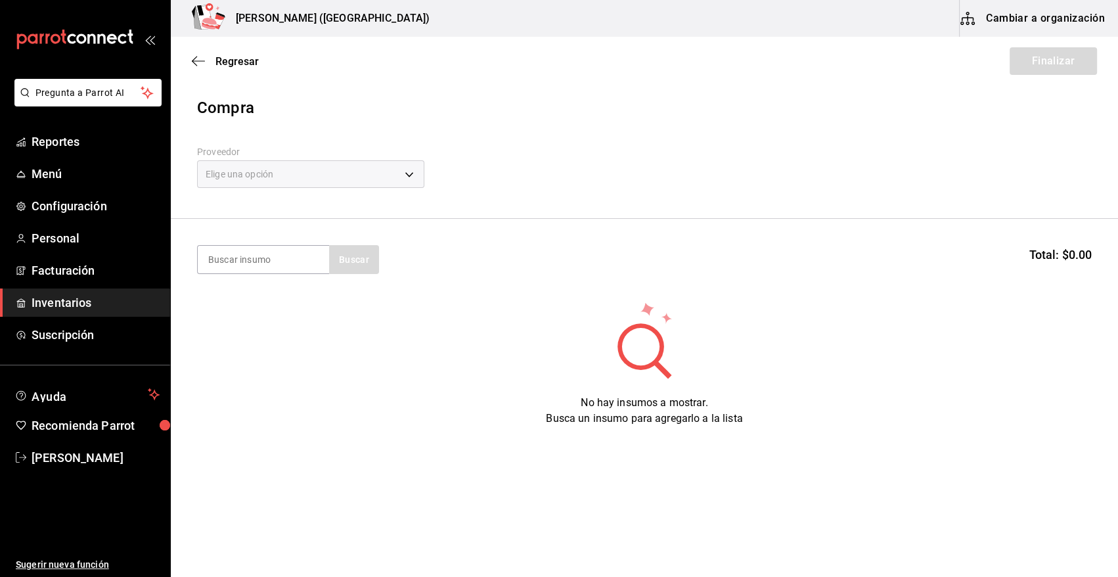
click at [410, 177] on div "Elige una opción" at bounding box center [310, 174] width 227 height 28
click at [409, 176] on div "Elige una opción" at bounding box center [310, 174] width 227 height 28
click at [409, 171] on div "Elige una opción" at bounding box center [310, 174] width 227 height 28
click at [70, 309] on span "Inventarios" at bounding box center [96, 303] width 128 height 18
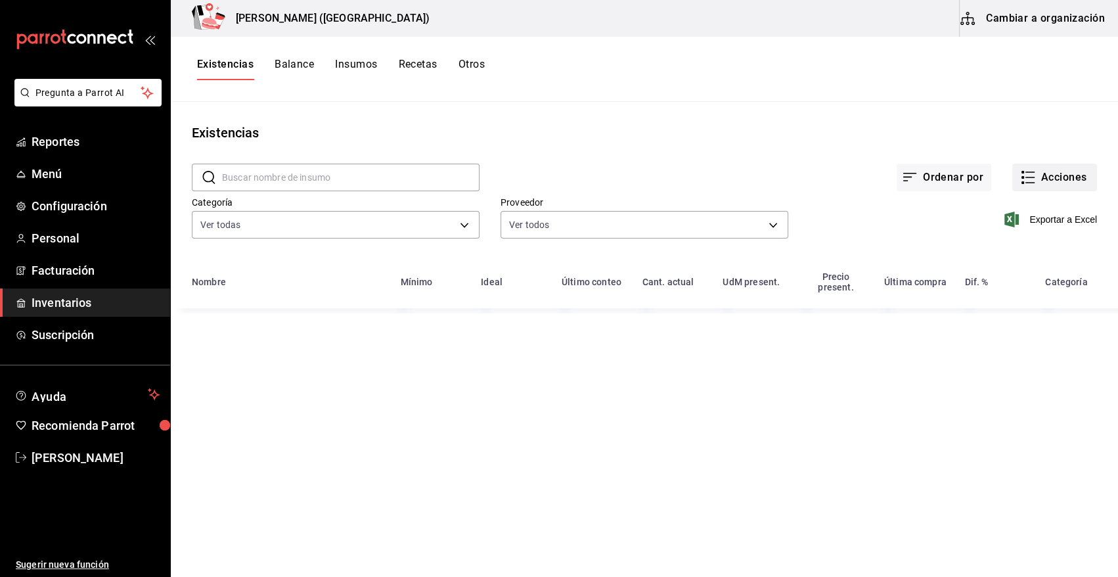
click at [1060, 175] on button "Acciones" at bounding box center [1054, 178] width 85 height 28
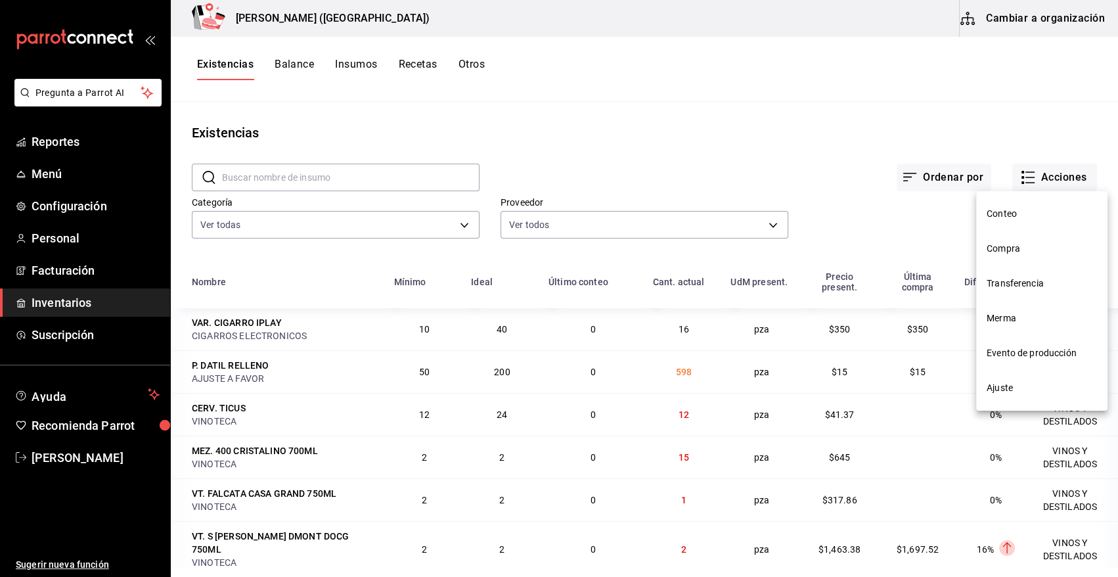
click at [1009, 247] on span "Compra" at bounding box center [1042, 249] width 110 height 14
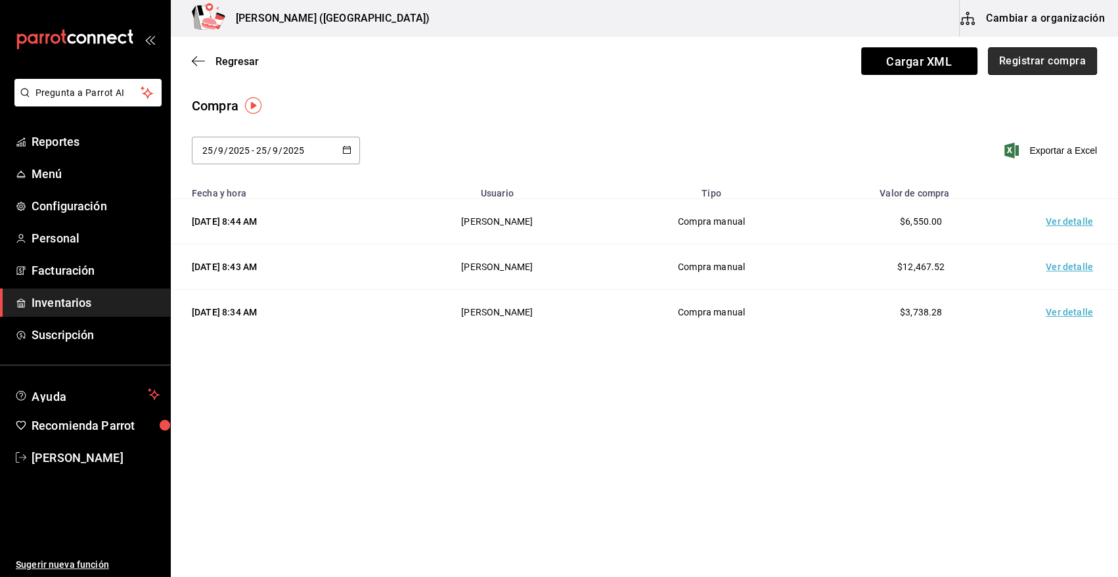
click at [1055, 59] on button "Registrar compra" at bounding box center [1042, 61] width 109 height 28
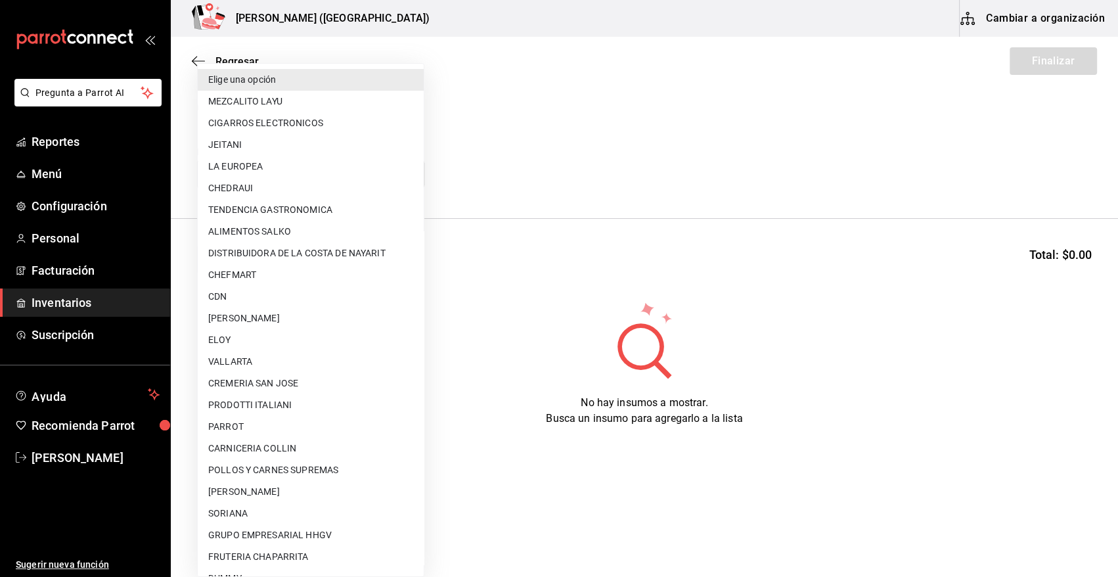
click at [280, 177] on body "Pregunta a Parrot AI Reportes Menú Configuración Personal Facturación Inventari…" at bounding box center [559, 251] width 1118 height 502
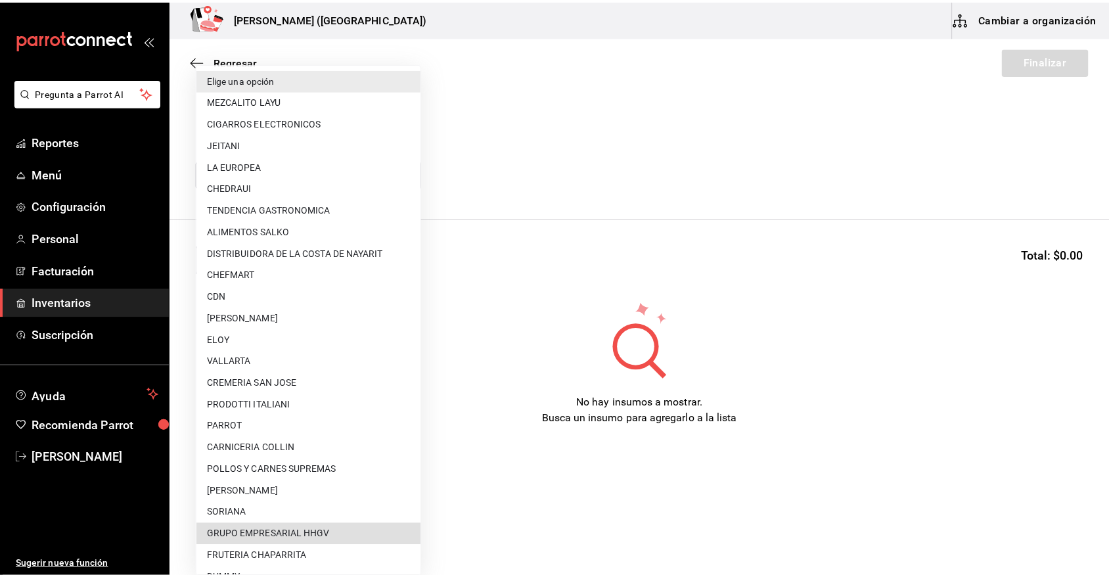
scroll to position [453, 0]
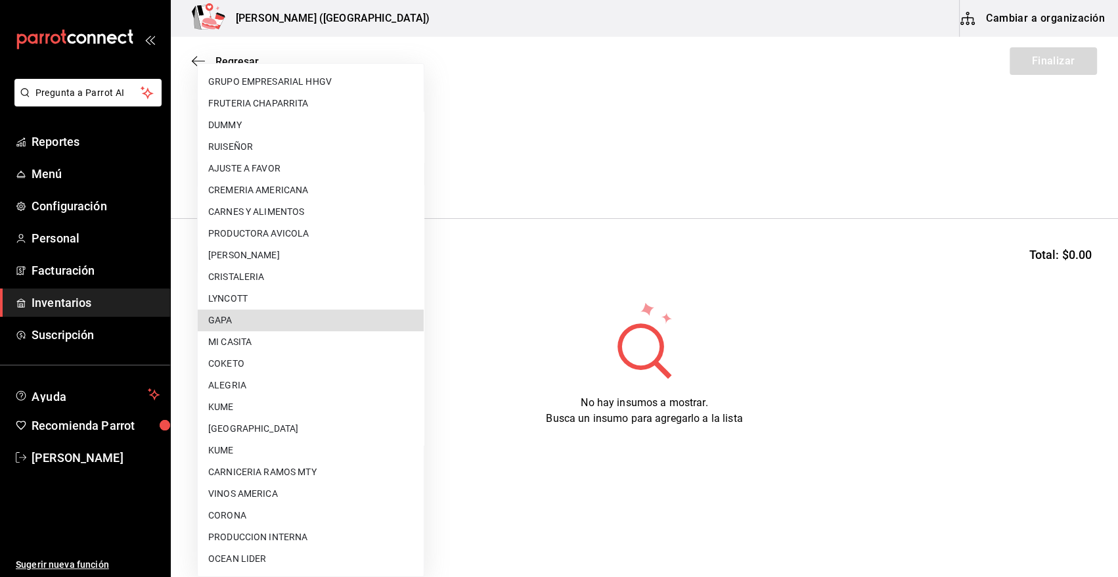
click at [287, 321] on li "GAPA" at bounding box center [311, 320] width 226 height 22
type input "67cef2db-6e67-4457-a2d1-6d93854fe5d6"
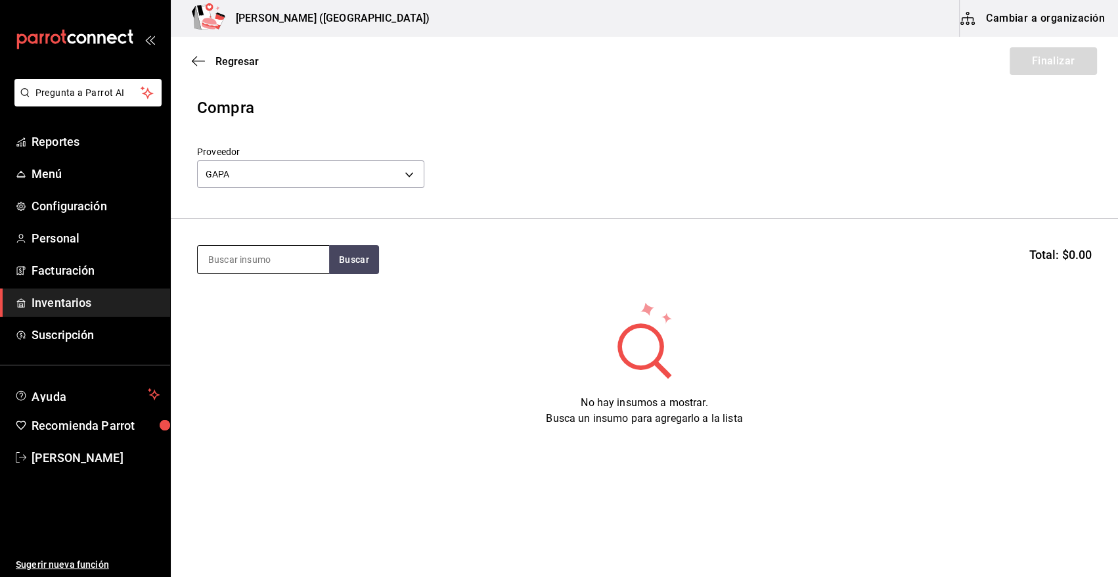
click at [264, 259] on input at bounding box center [263, 260] width 131 height 28
type input "toma"
click at [370, 252] on button "Buscar" at bounding box center [354, 259] width 50 height 29
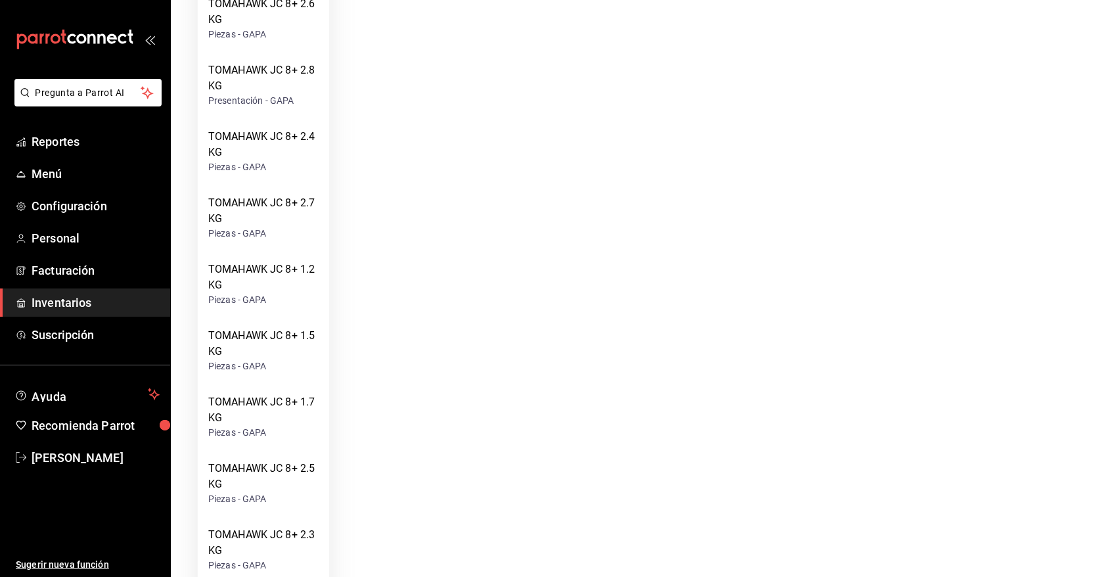
scroll to position [865, 0]
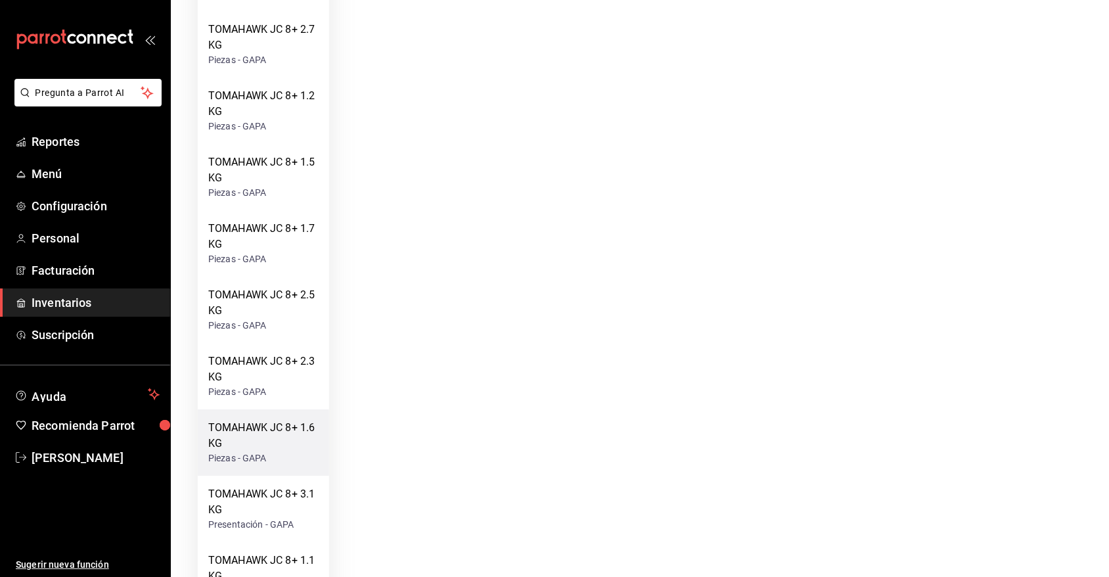
click at [298, 443] on div "TOMAHAWK JC 8+ 1.6 KG" at bounding box center [263, 436] width 110 height 32
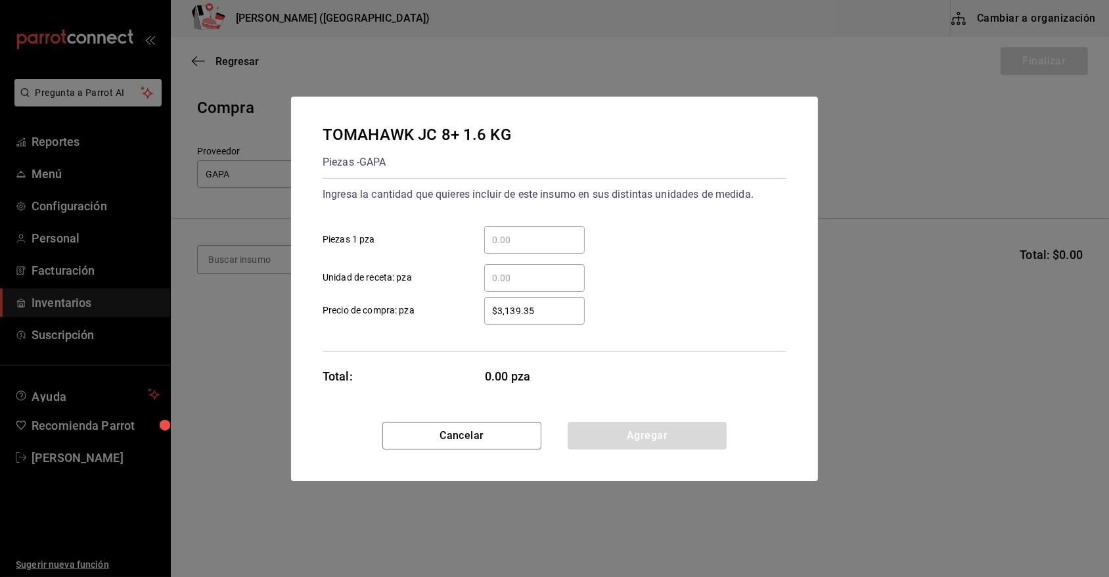
scroll to position [0, 0]
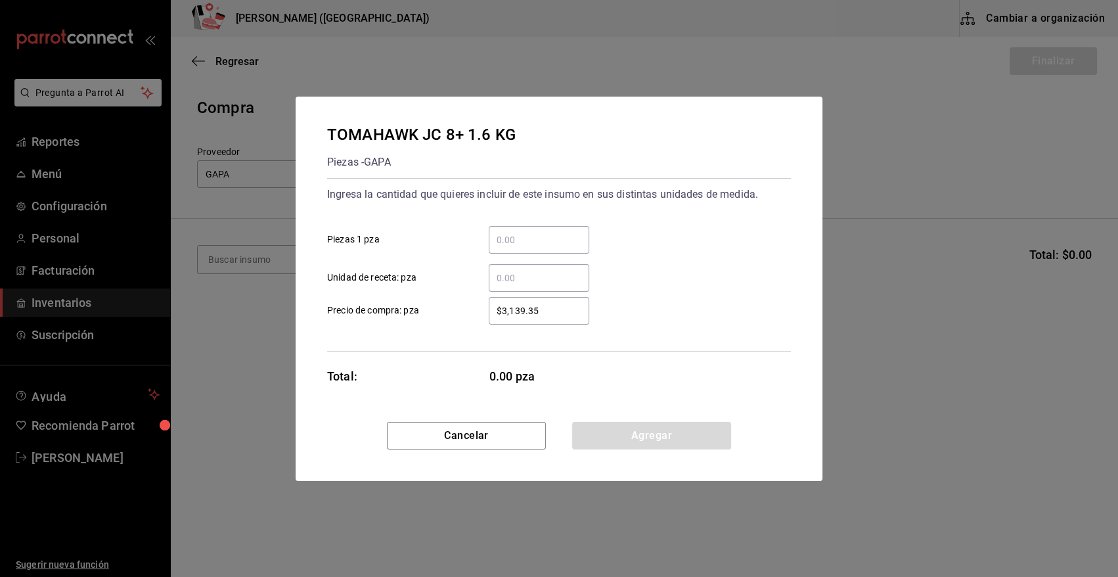
click at [545, 238] on input "​ Piezas 1 pza" at bounding box center [539, 240] width 100 height 16
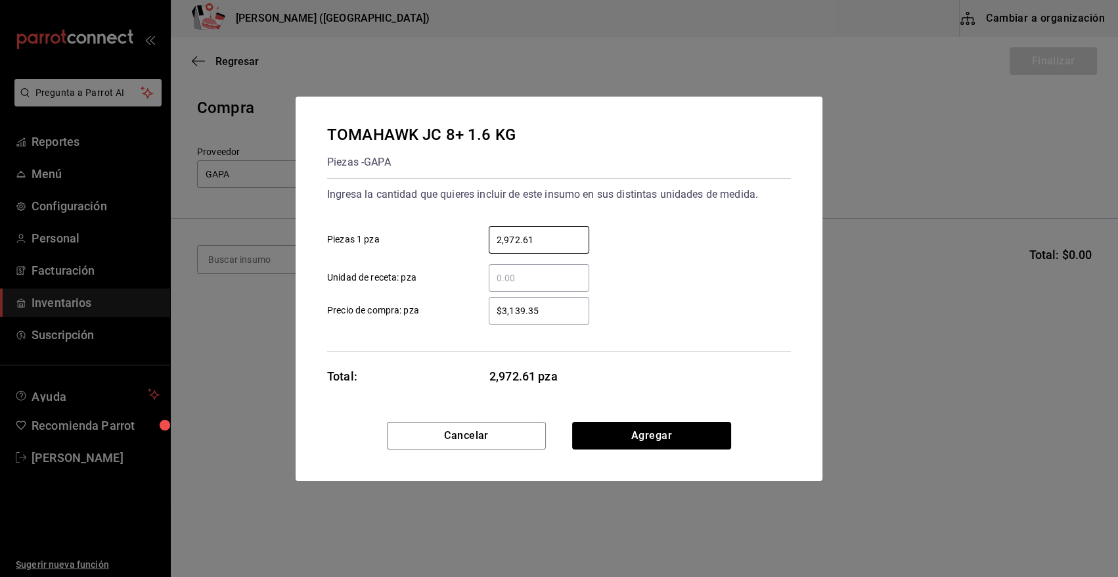
drag, startPoint x: 546, startPoint y: 242, endPoint x: 407, endPoint y: 255, distance: 139.1
click at [414, 254] on div "2,972.61 ​ Piezas 1 pza ​ Unidad de receta: pza" at bounding box center [554, 253] width 474 height 76
type input "1"
click at [586, 218] on div "1 ​ Piezas 1 pza" at bounding box center [554, 234] width 474 height 38
drag, startPoint x: 554, startPoint y: 301, endPoint x: 432, endPoint y: 317, distance: 123.2
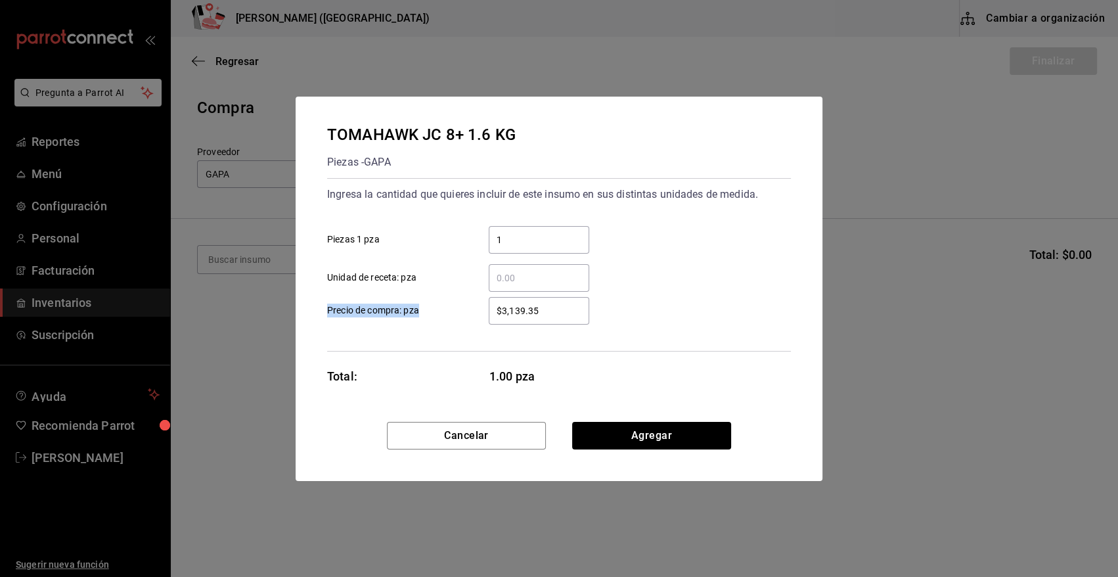
click at [432, 317] on label "$3,139.35 ​ Precio de compra: pza" at bounding box center [458, 311] width 262 height 28
drag, startPoint x: 572, startPoint y: 309, endPoint x: 457, endPoint y: 309, distance: 114.9
click at [458, 309] on label "$3,139.35 ​ Precio de compra: pza" at bounding box center [458, 311] width 262 height 28
type input "$2,972.61"
click at [661, 430] on button "Agregar" at bounding box center [651, 436] width 159 height 28
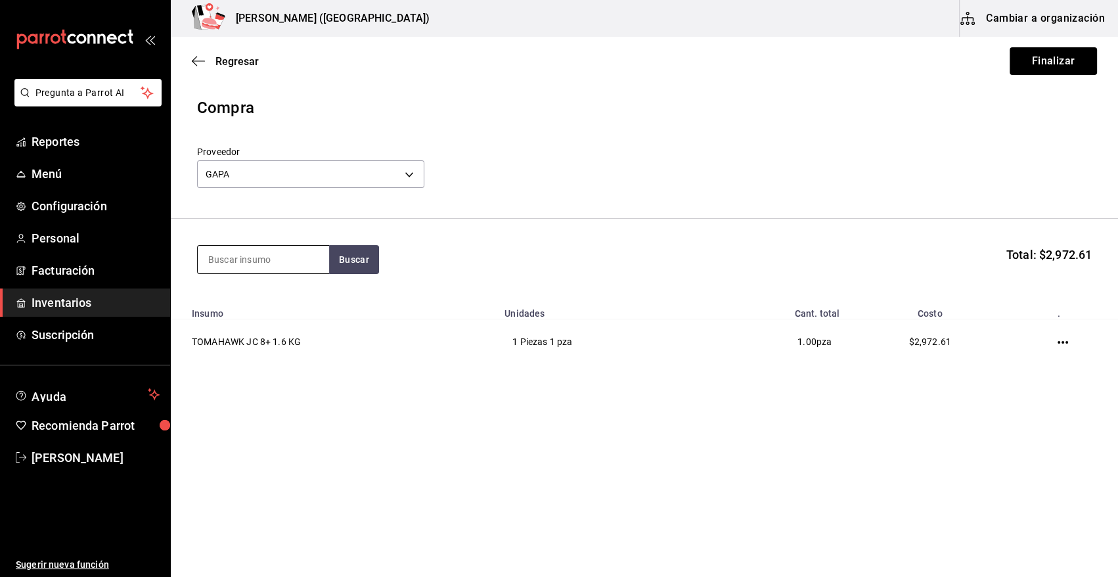
click at [238, 265] on input at bounding box center [263, 260] width 131 height 28
type input "toma"
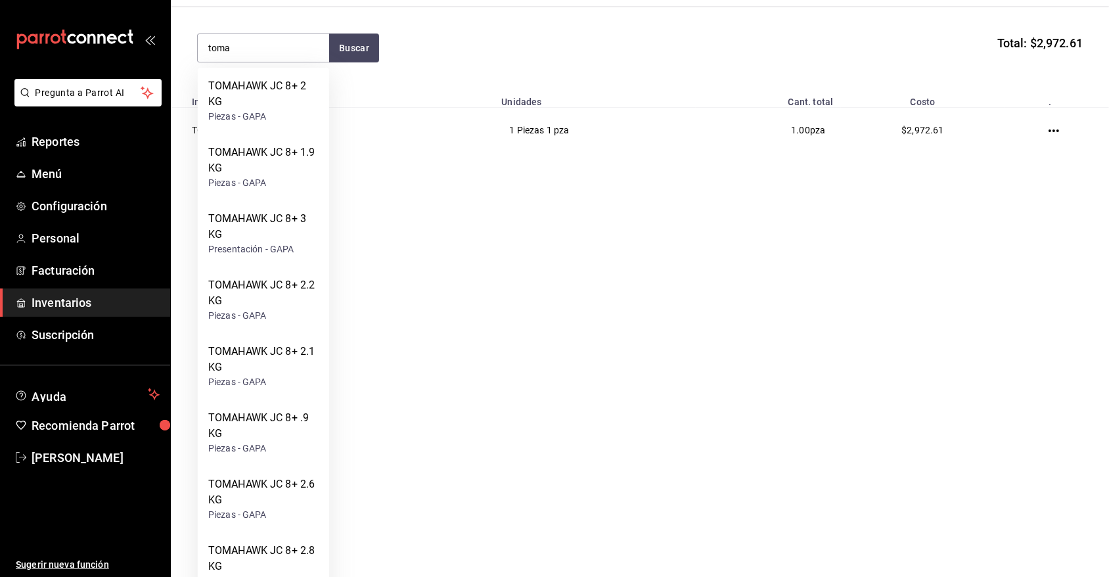
scroll to position [519, 0]
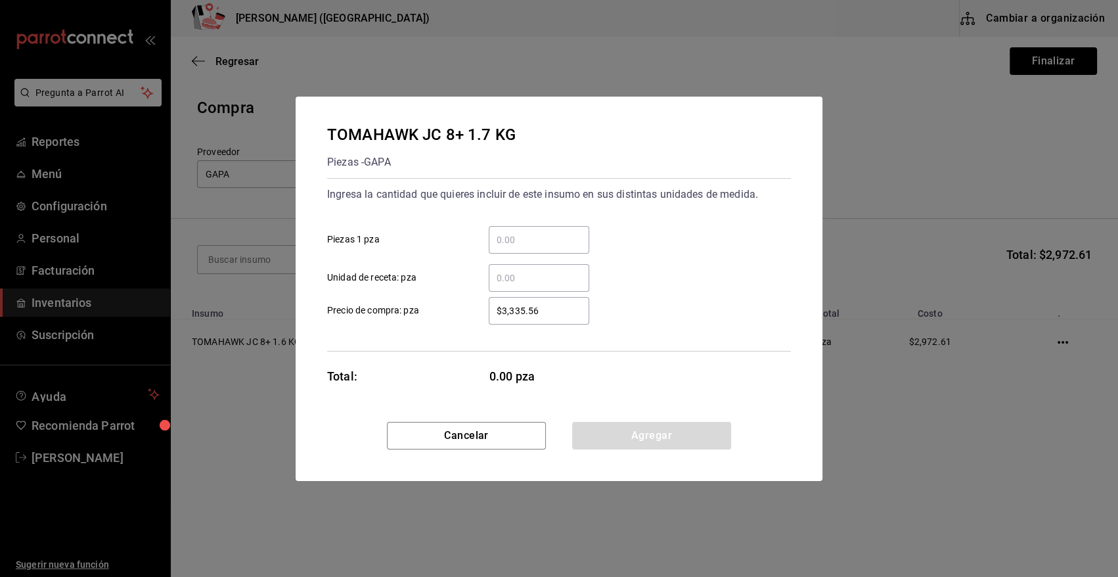
click at [527, 242] on input "​ Piezas 1 pza" at bounding box center [539, 240] width 100 height 16
type input "1"
click at [585, 217] on div "1 ​ Piezas 1 pza" at bounding box center [554, 234] width 474 height 38
drag, startPoint x: 552, startPoint y: 310, endPoint x: 414, endPoint y: 310, distance: 137.3
click at [414, 310] on label "$3,335.56 ​ Precio de compra: pza" at bounding box center [458, 311] width 262 height 28
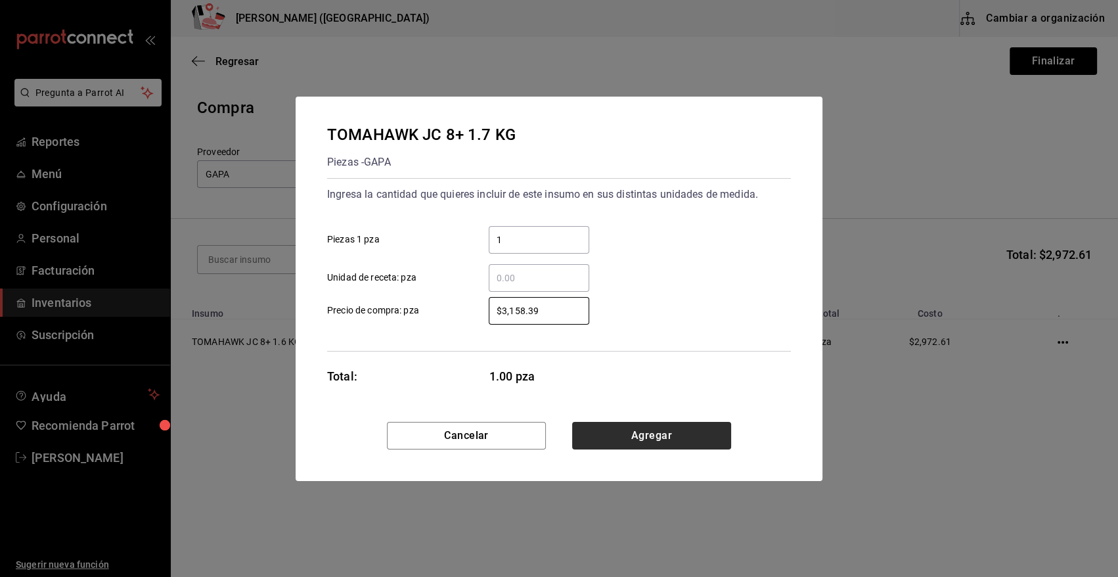
type input "$3,158.39"
click at [670, 437] on button "Agregar" at bounding box center [651, 436] width 159 height 28
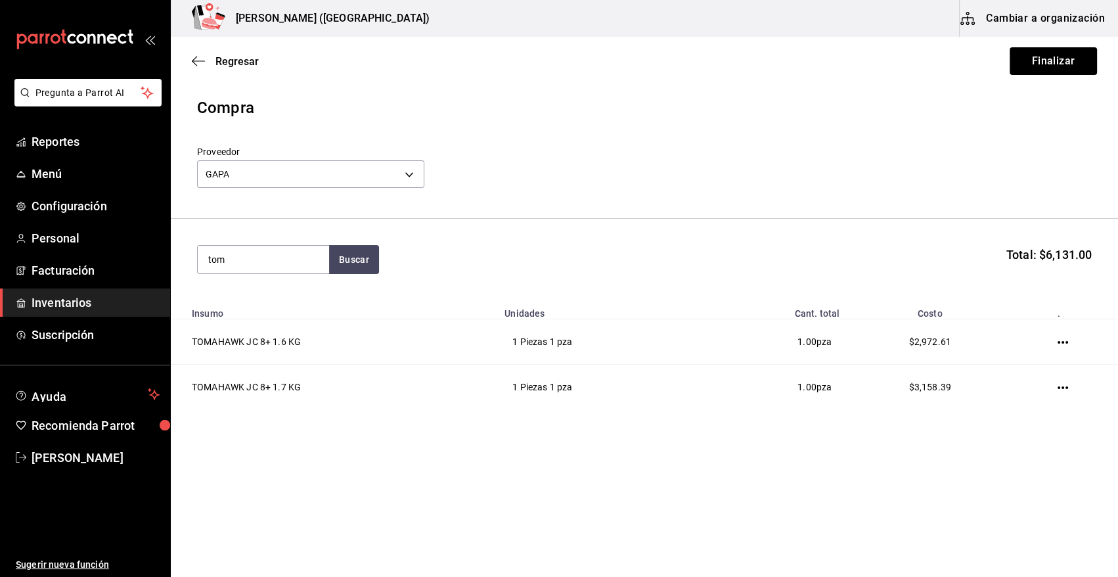
type input "toma"
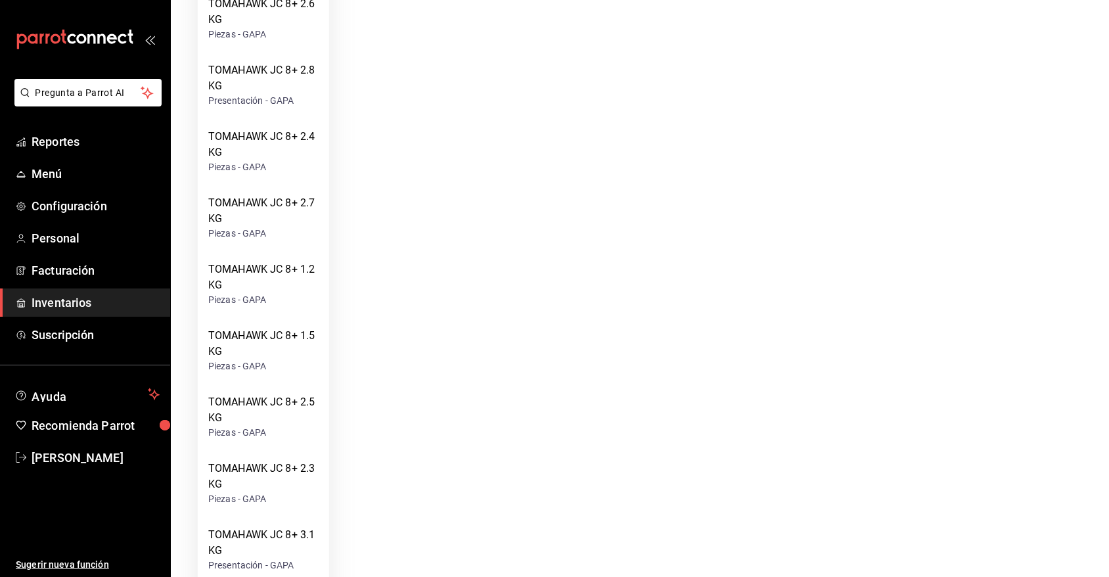
scroll to position [952, 0]
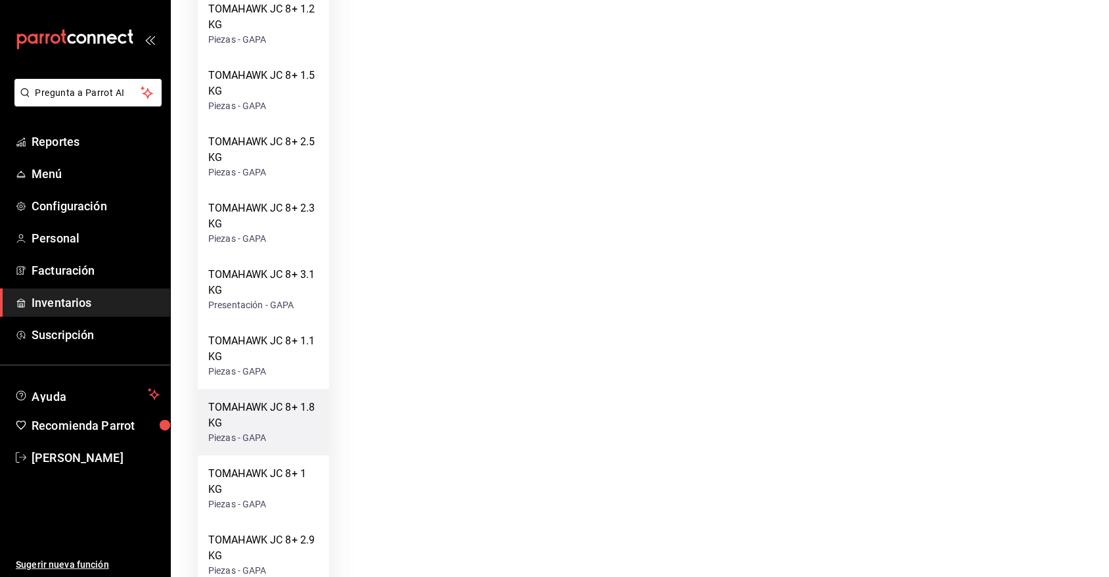
click at [297, 420] on div "TOMAHAWK JC 8+ 1.8 KG" at bounding box center [263, 415] width 110 height 32
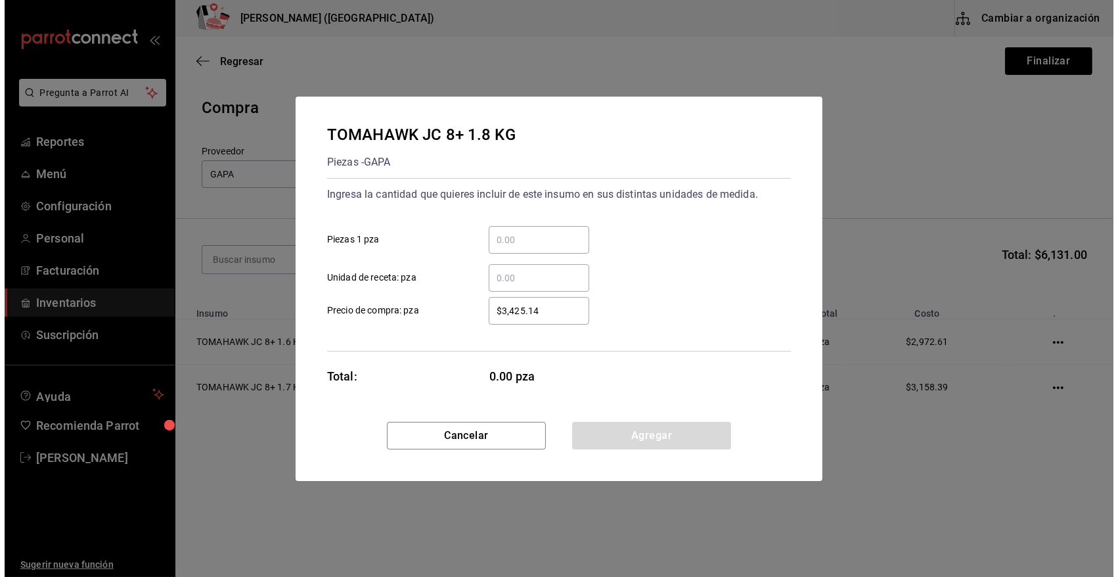
scroll to position [0, 0]
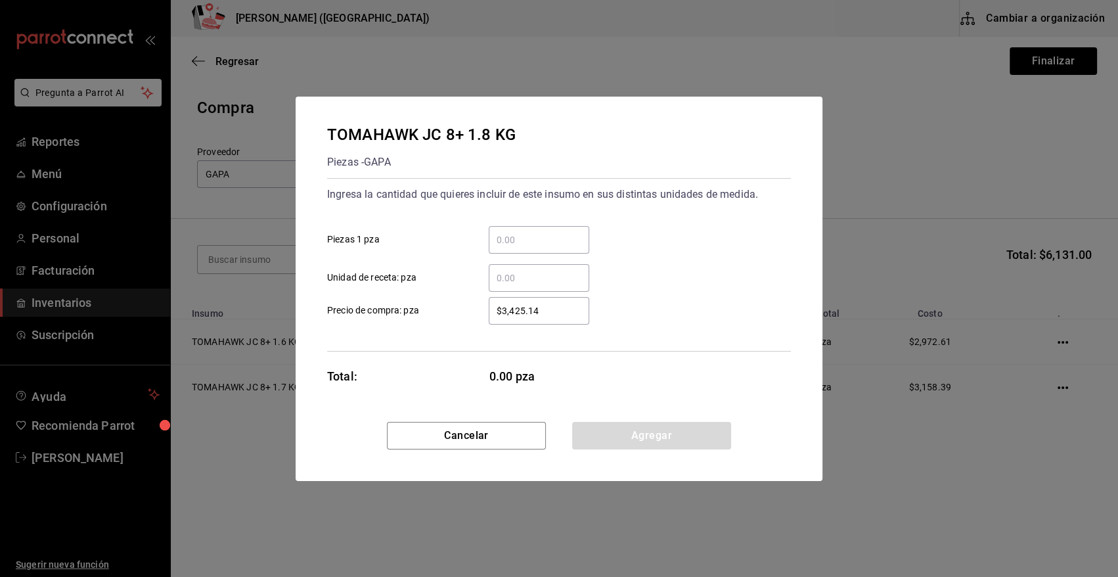
click at [562, 236] on input "​ Piezas 1 pza" at bounding box center [539, 240] width 100 height 16
type input "1"
click at [619, 220] on div "1 ​ Piezas 1 pza" at bounding box center [554, 234] width 474 height 38
drag, startPoint x: 554, startPoint y: 307, endPoint x: 334, endPoint y: 319, distance: 219.7
click at [334, 319] on label "$3,425.14 ​ Precio de compra: pza" at bounding box center [458, 311] width 262 height 28
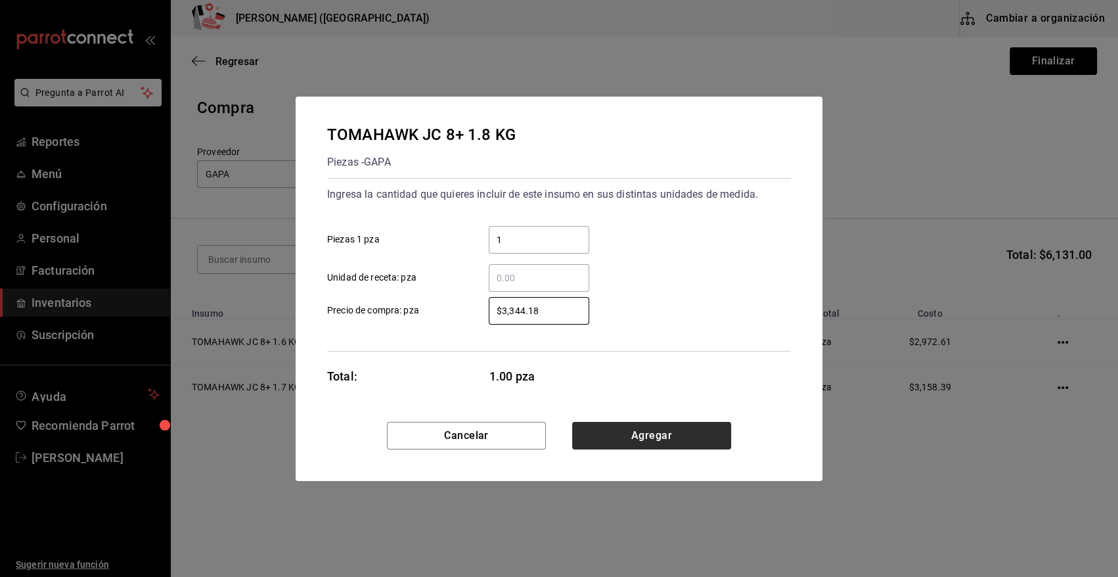
type input "$3,344.18"
click at [669, 435] on button "Agregar" at bounding box center [651, 436] width 159 height 28
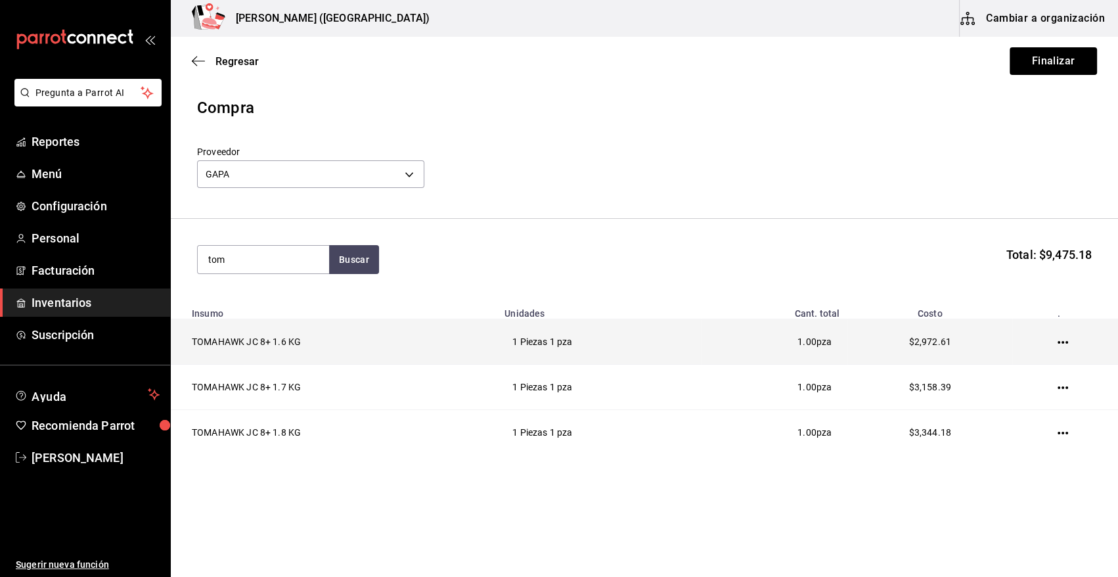
type input "toma"
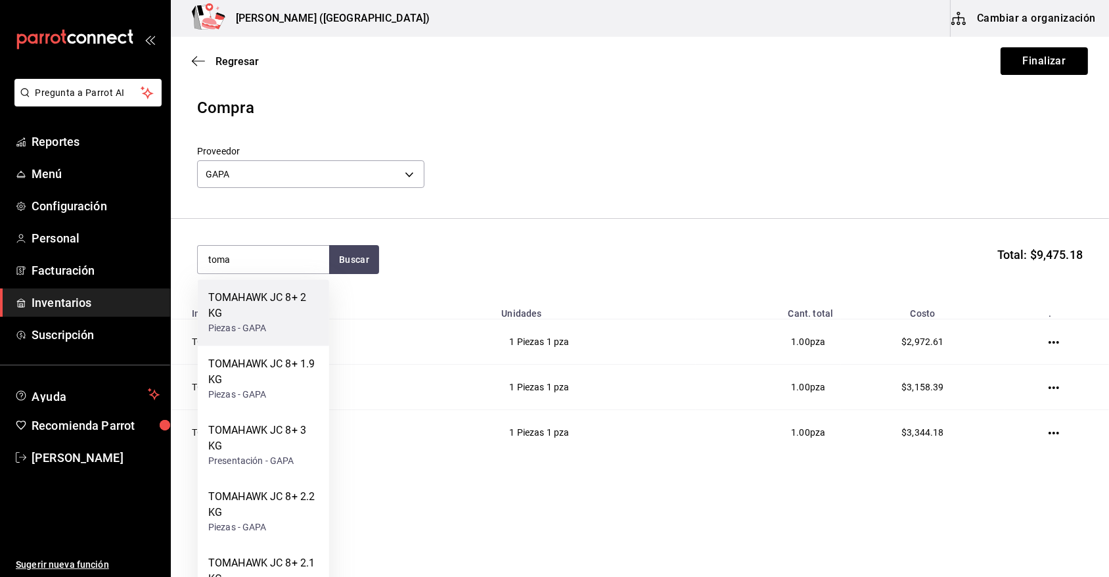
click at [283, 301] on div "TOMAHAWK JC 8+ 2 KG" at bounding box center [263, 306] width 110 height 32
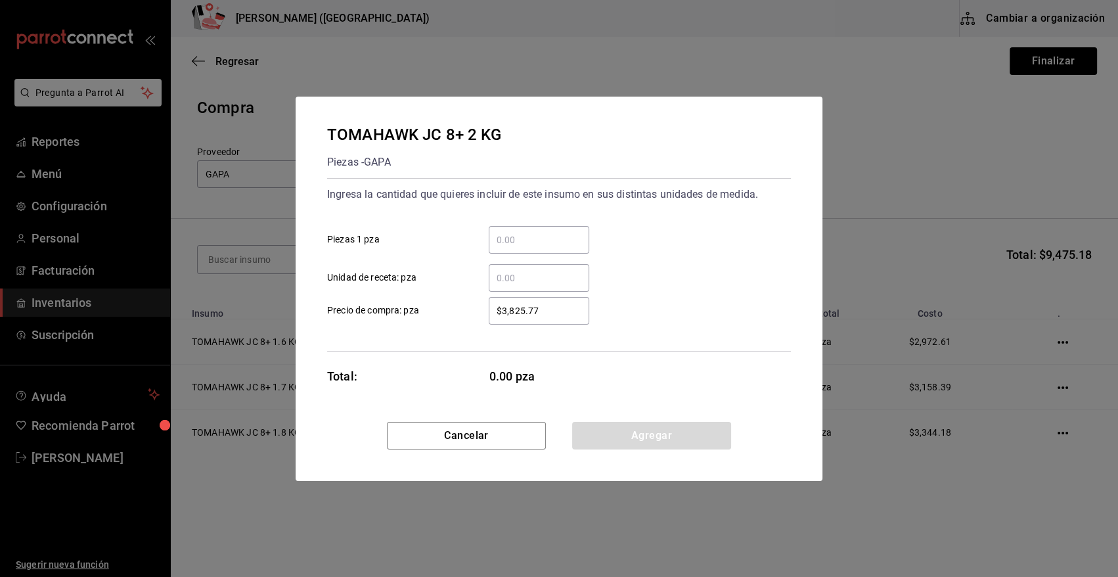
click at [529, 235] on input "​ Piezas 1 pza" at bounding box center [539, 240] width 100 height 16
type input "1"
click at [650, 210] on div "Ingresa la cantidad que quieres incluir de este insumo en sus distintas unidade…" at bounding box center [559, 238] width 464 height 108
drag, startPoint x: 546, startPoint y: 314, endPoint x: 368, endPoint y: 320, distance: 177.4
click at [368, 320] on label "$3,825.77 ​ Precio de compra: pza" at bounding box center [458, 311] width 262 height 28
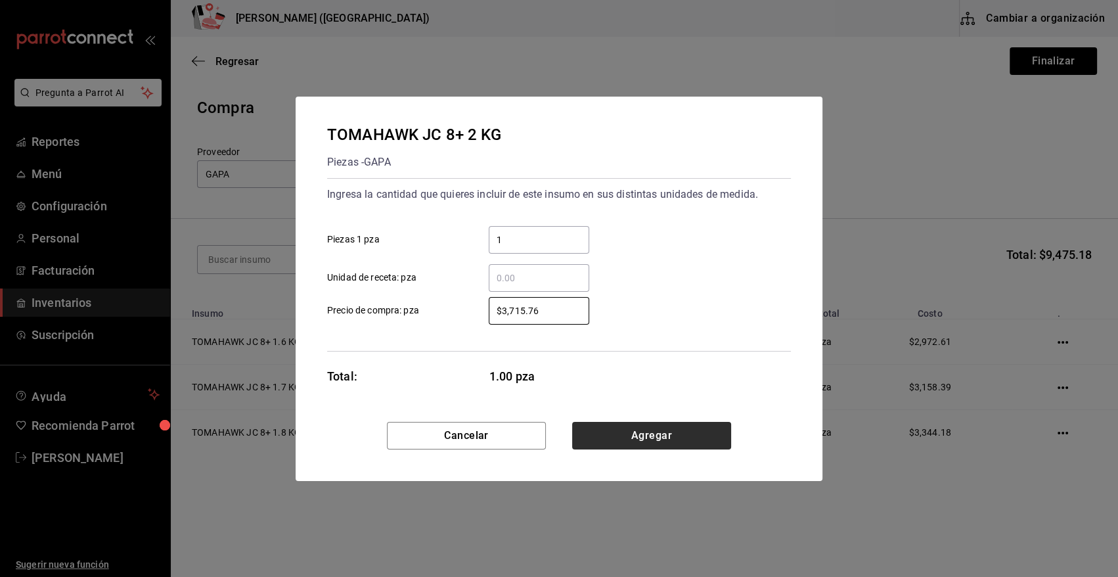
type input "$3,715.76"
click at [611, 433] on button "Agregar" at bounding box center [651, 436] width 159 height 28
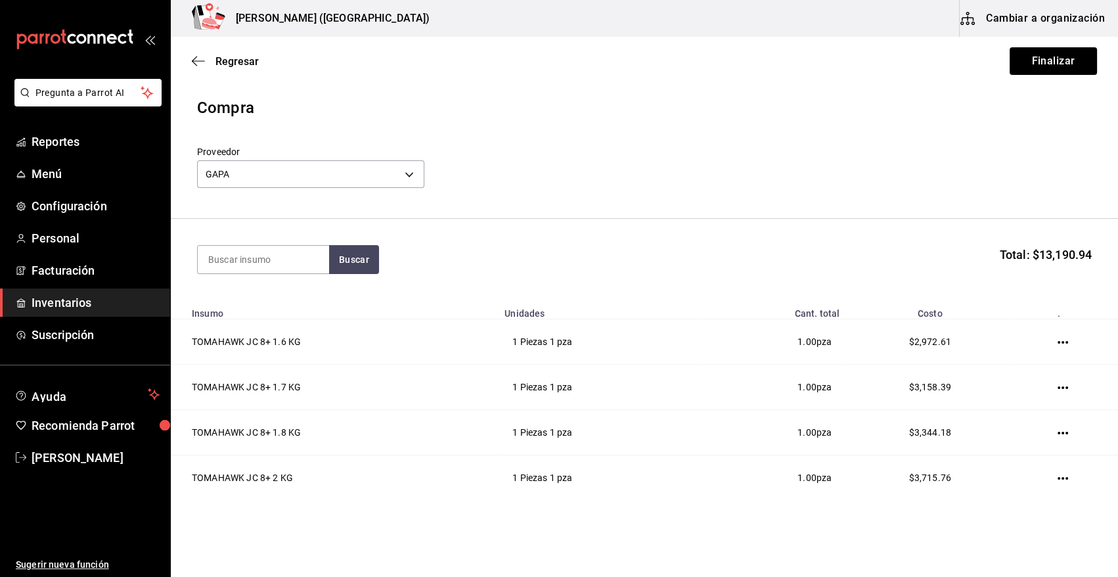
scroll to position [39, 0]
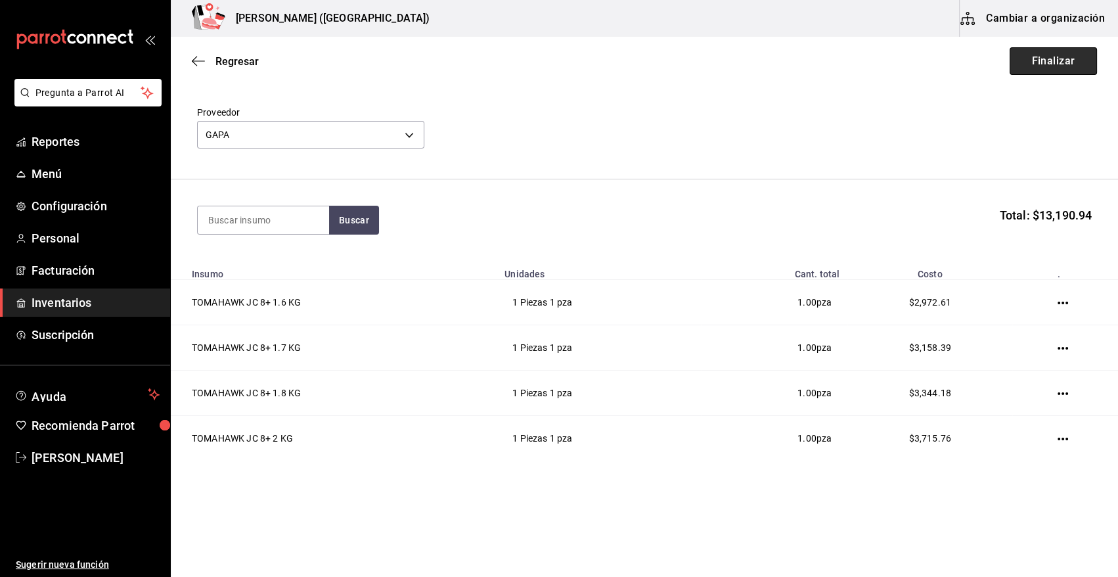
click at [1020, 58] on button "Finalizar" at bounding box center [1053, 61] width 87 height 28
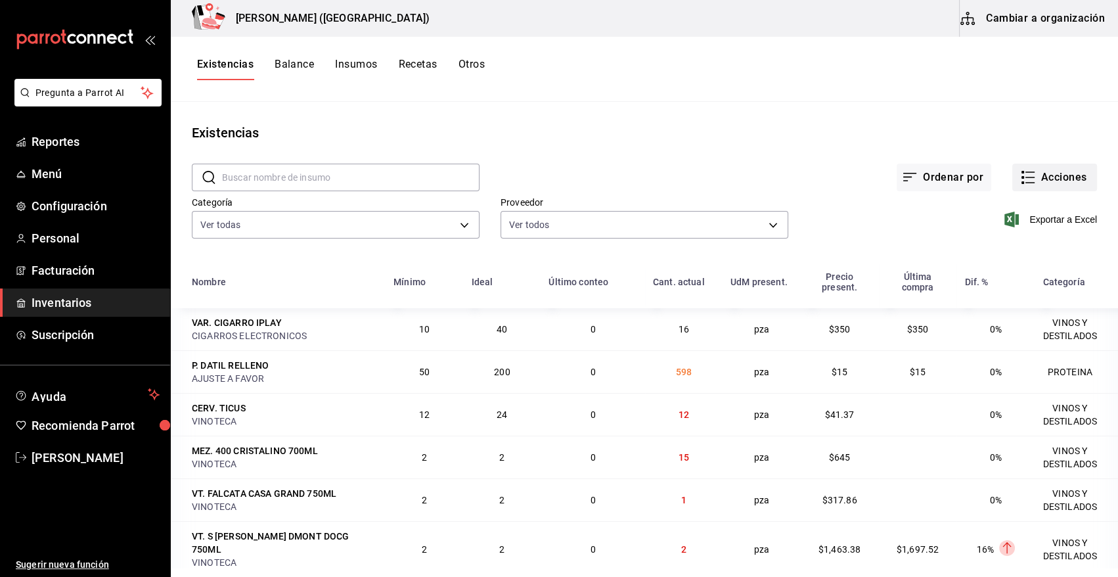
click at [1040, 175] on button "Acciones" at bounding box center [1054, 178] width 85 height 28
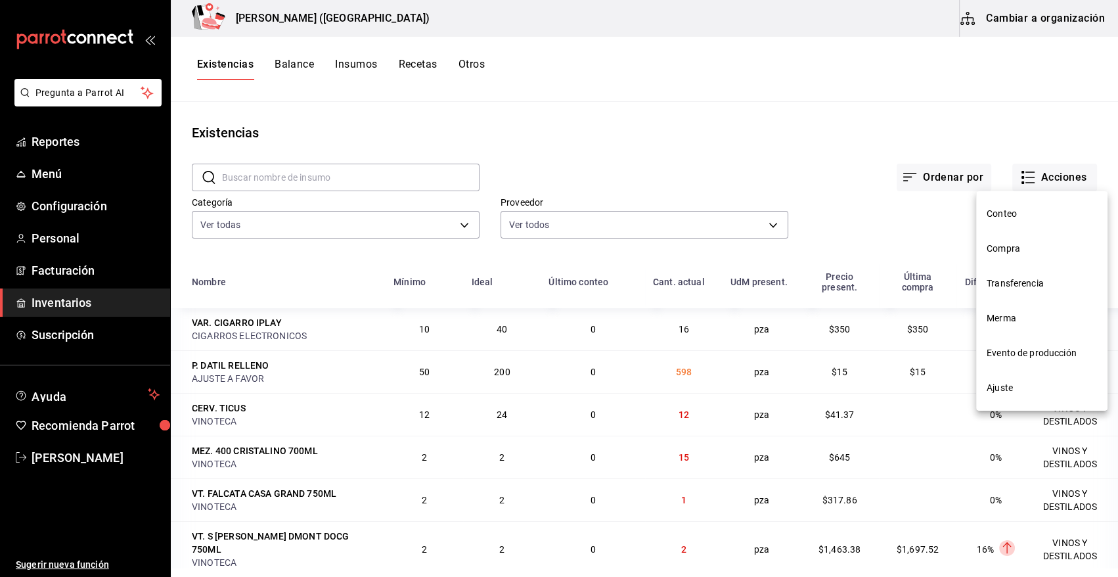
click at [1007, 246] on span "Compra" at bounding box center [1042, 249] width 110 height 14
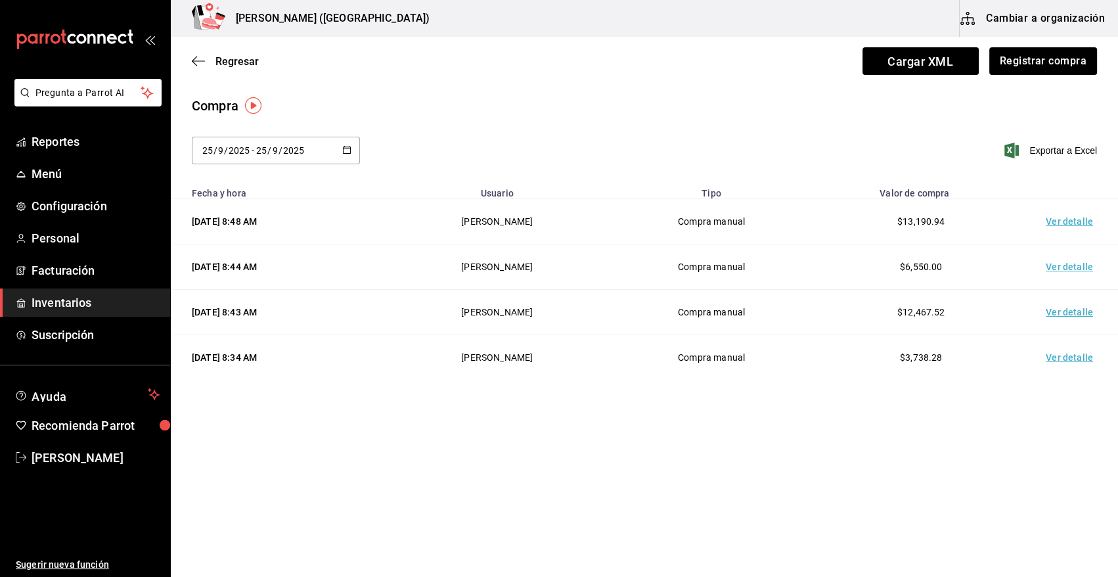
click at [1085, 225] on td "Ver detalle" at bounding box center [1072, 221] width 92 height 45
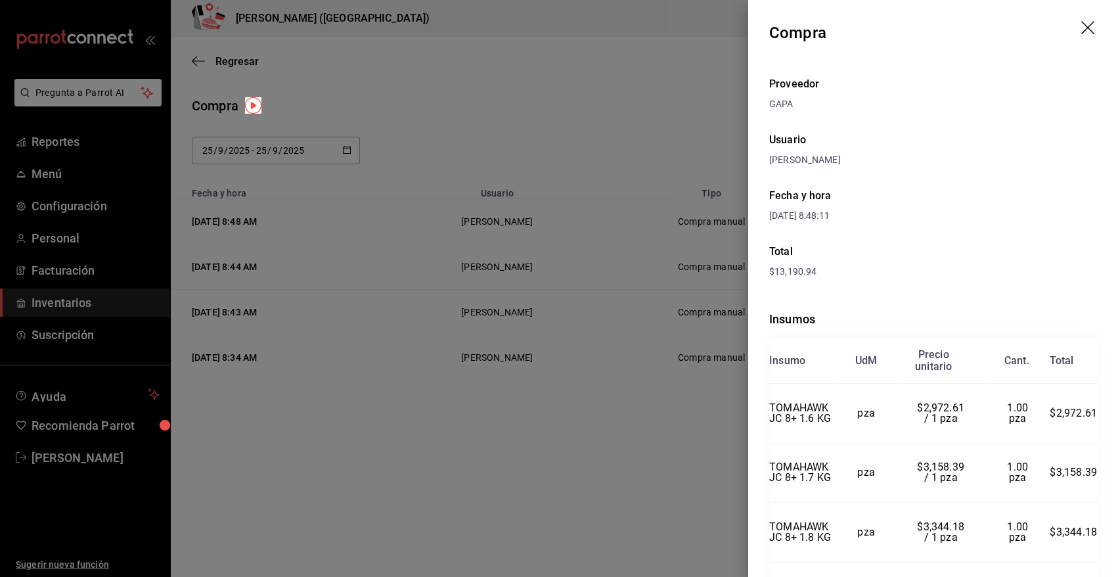
click at [768, 30] on header "Compra" at bounding box center [933, 33] width 370 height 66
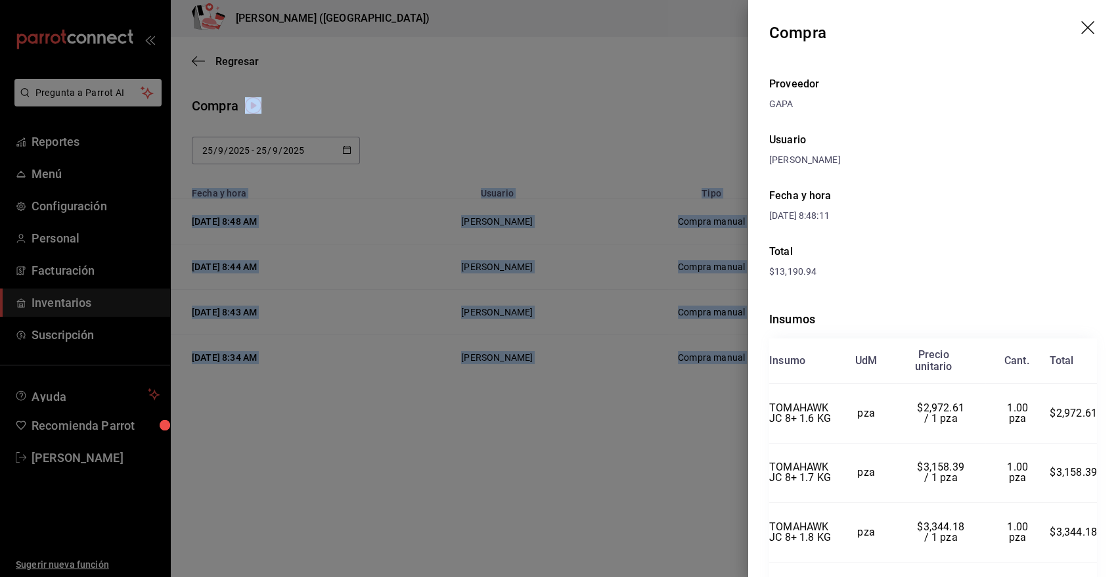
scroll to position [91, 0]
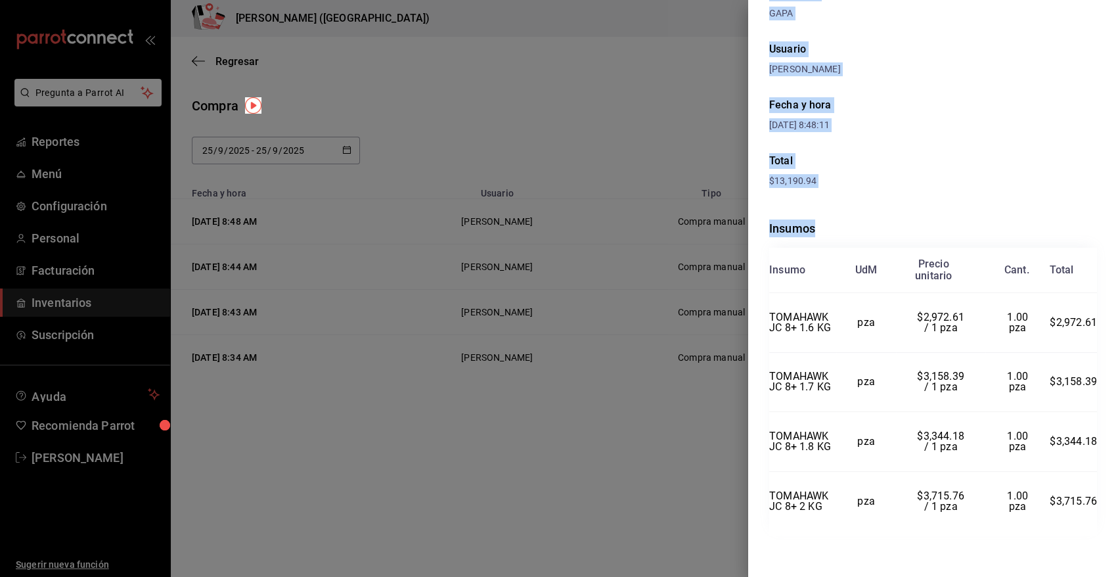
drag, startPoint x: 770, startPoint y: 28, endPoint x: 1090, endPoint y: 497, distance: 568.6
click at [1090, 497] on div "Compra Proveedor GAPA Usuario Angy Madalena Fecha y hora 25/09/2025 8:48:11 Tot…" at bounding box center [933, 288] width 370 height 577
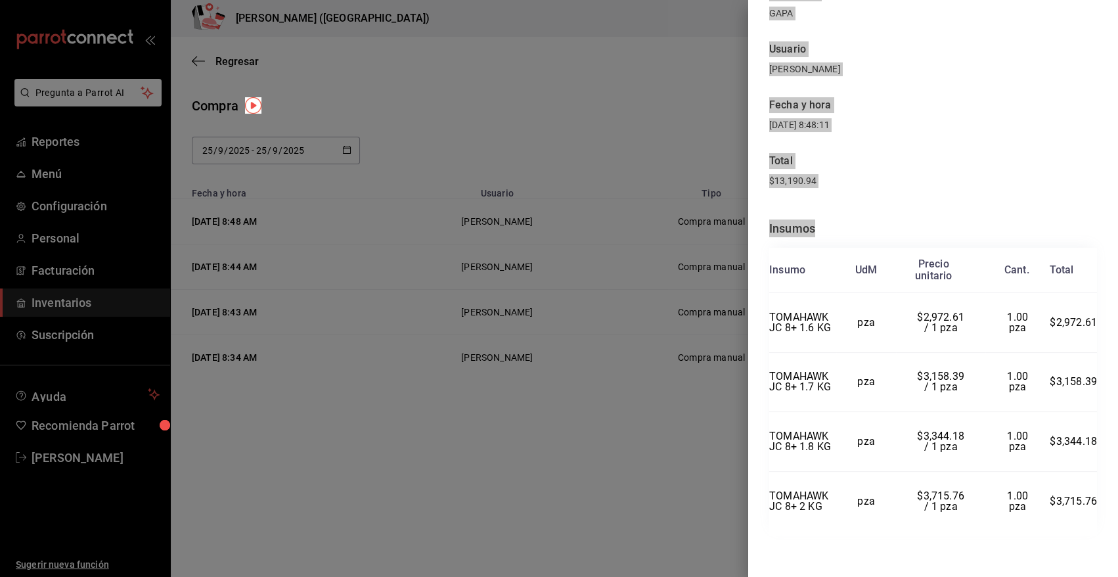
scroll to position [90, 0]
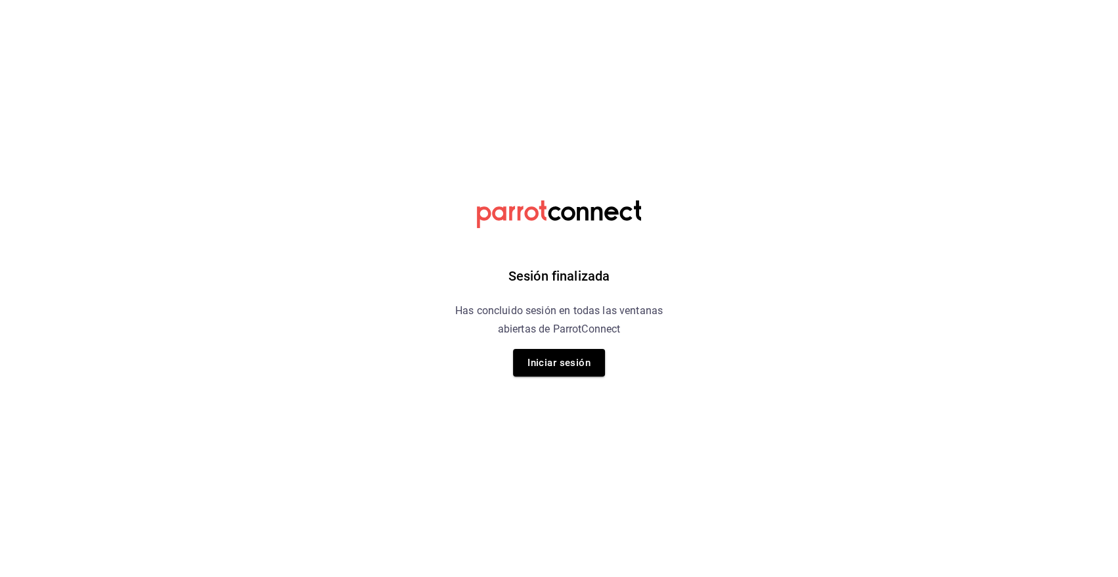
click at [547, 361] on button "Iniciar sesión" at bounding box center [559, 363] width 92 height 28
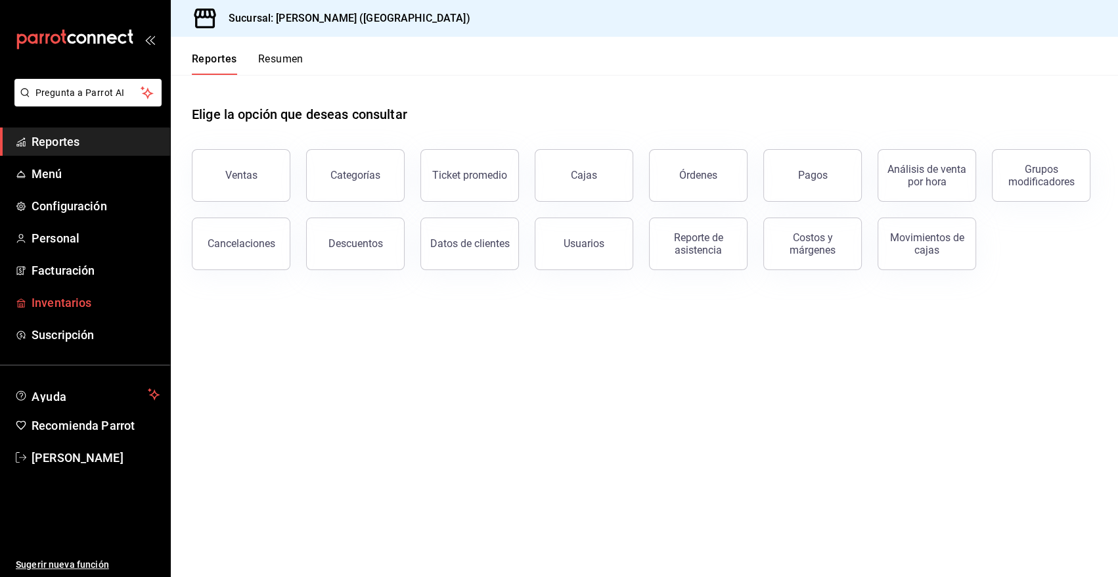
click at [82, 303] on span "Inventarios" at bounding box center [96, 303] width 128 height 18
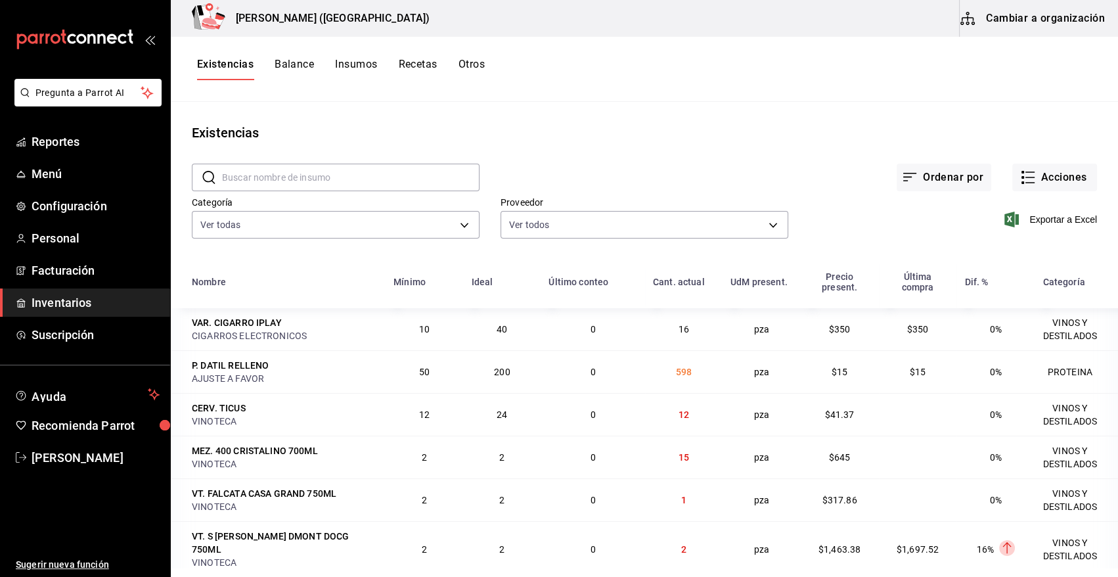
click at [1036, 22] on button "Cambiar a organización" at bounding box center [1034, 18] width 148 height 37
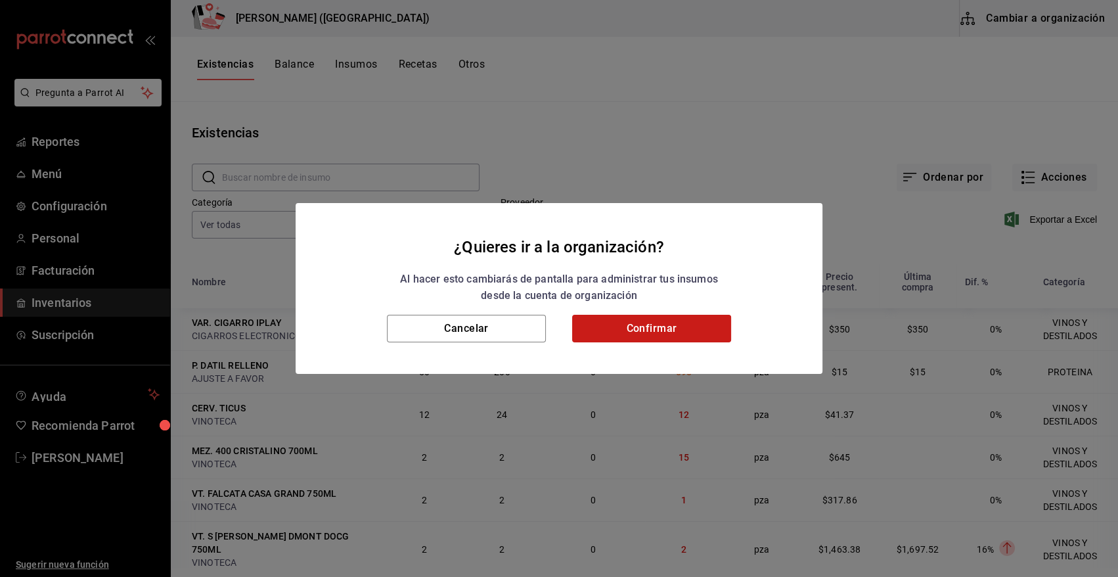
click at [656, 326] on button "Confirmar" at bounding box center [651, 329] width 159 height 28
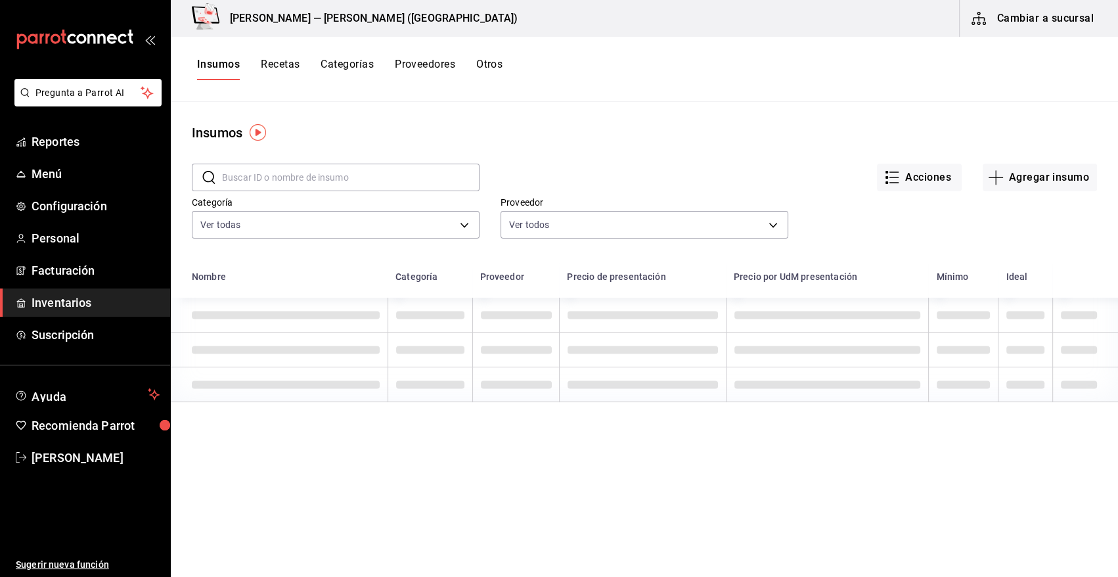
click at [361, 178] on input "text" at bounding box center [350, 177] width 257 height 26
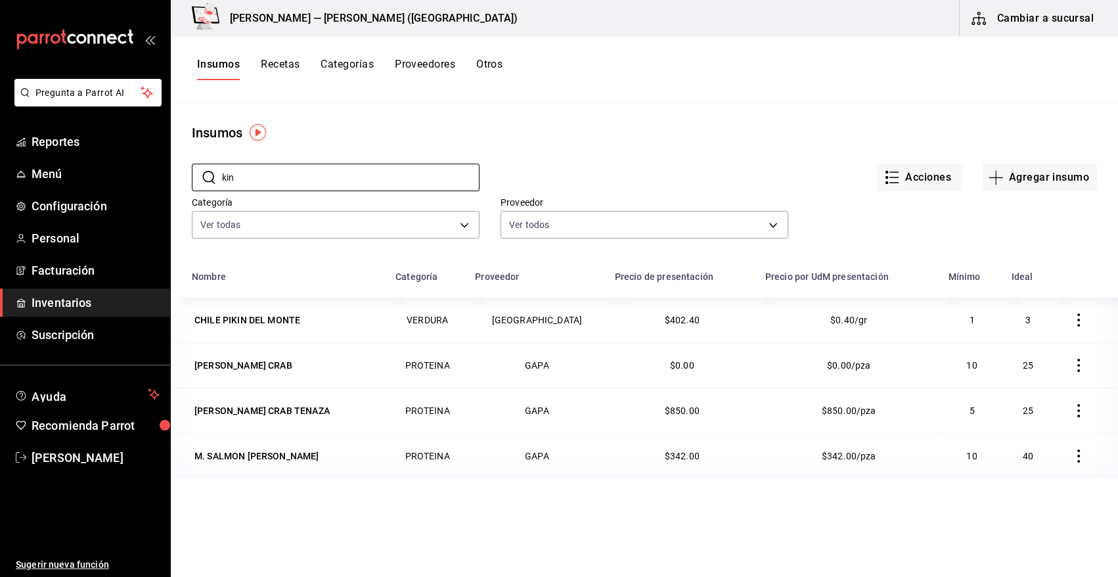
type input "kin"
